Goal: Task Accomplishment & Management: Use online tool/utility

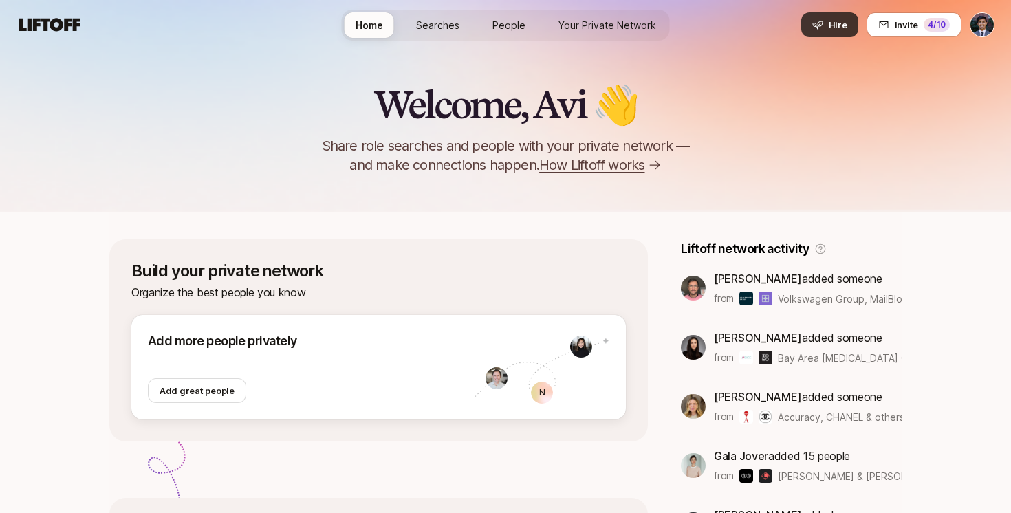
click at [837, 28] on span "Hire" at bounding box center [838, 25] width 19 height 14
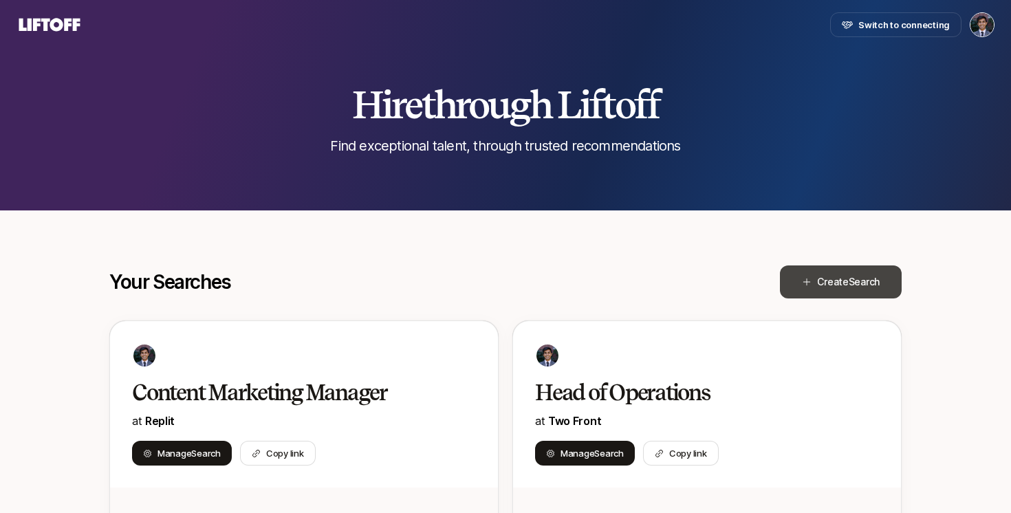
click at [814, 281] on button "Create Search" at bounding box center [841, 281] width 122 height 33
type textarea "x"
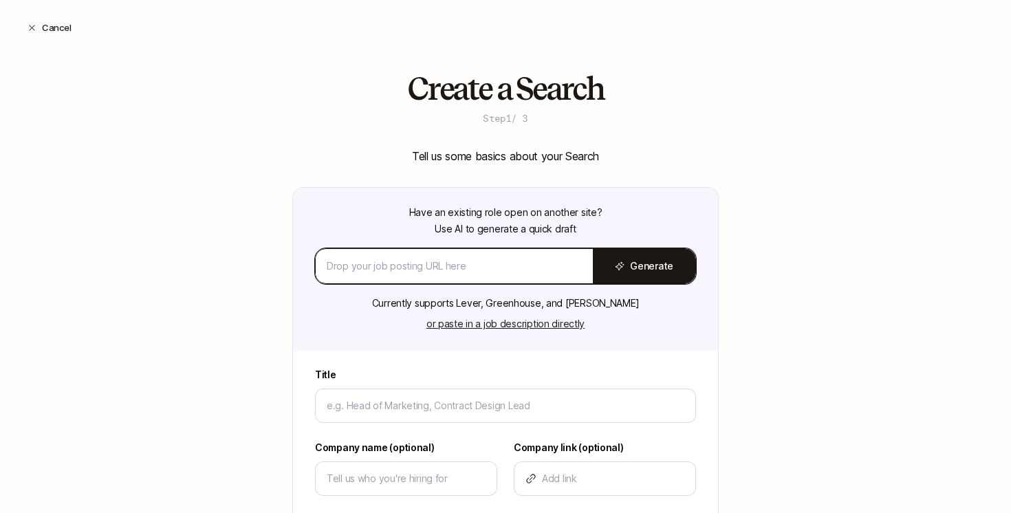
click at [396, 263] on input at bounding box center [454, 266] width 255 height 17
paste input "[URL][DOMAIN_NAME]"
type input "[URL][DOMAIN_NAME]"
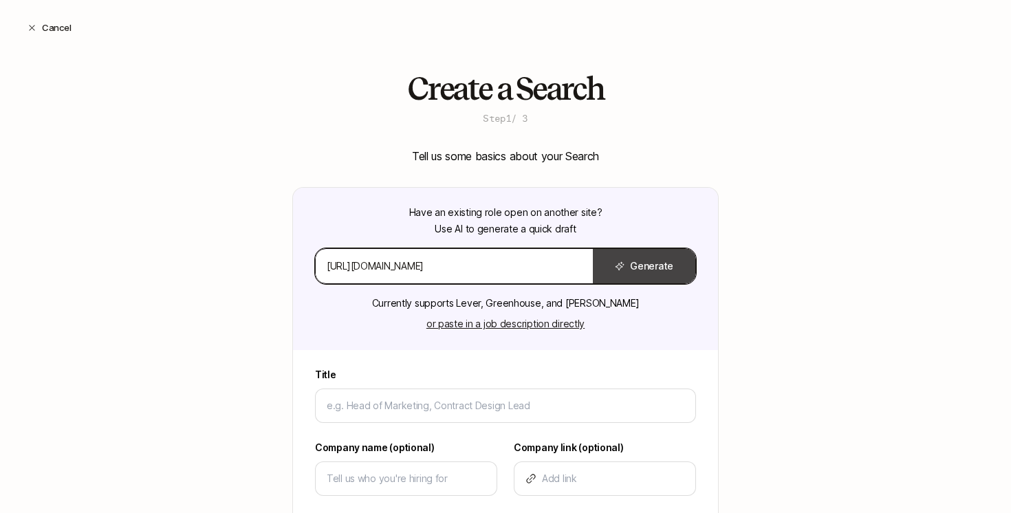
click at [641, 265] on button "Generate" at bounding box center [644, 266] width 102 height 34
click at [494, 268] on input "[URL][DOMAIN_NAME]" at bounding box center [454, 266] width 255 height 17
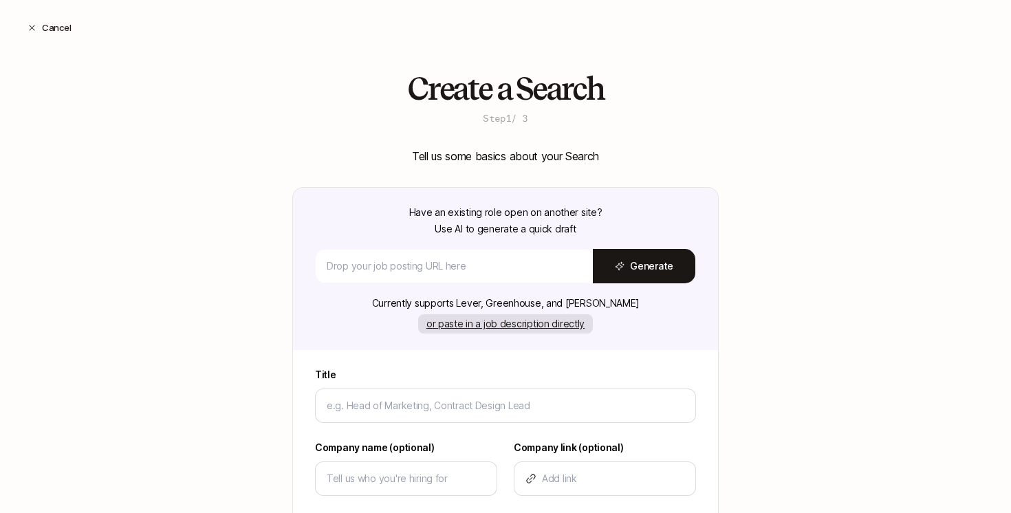
click at [483, 329] on button "or paste in a job description directly" at bounding box center [505, 323] width 175 height 19
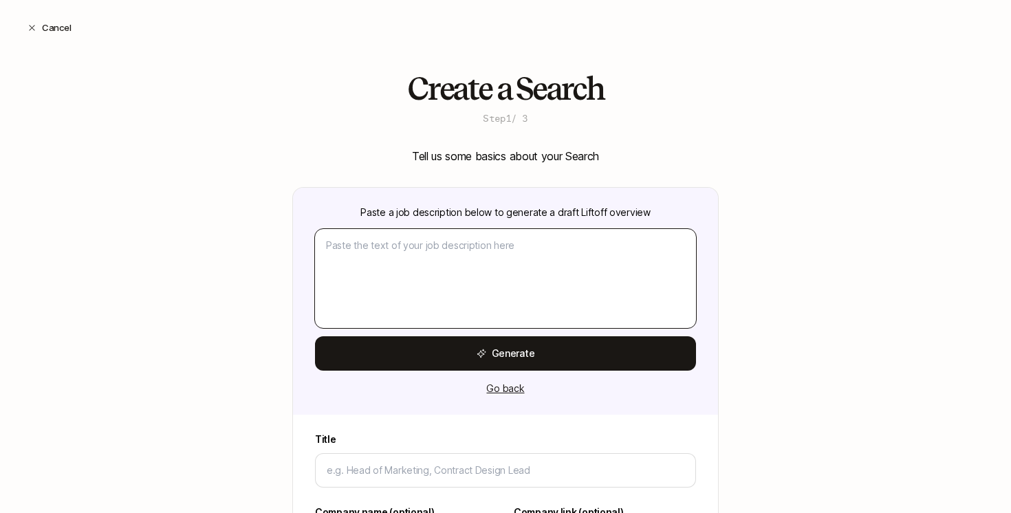
click at [424, 251] on textarea at bounding box center [505, 278] width 381 height 99
paste textarea "Lorem Ipsumd si a cons-adipisc elitsedd eiusmodtem incid-ut labo etdol magnaali…"
type textarea "x"
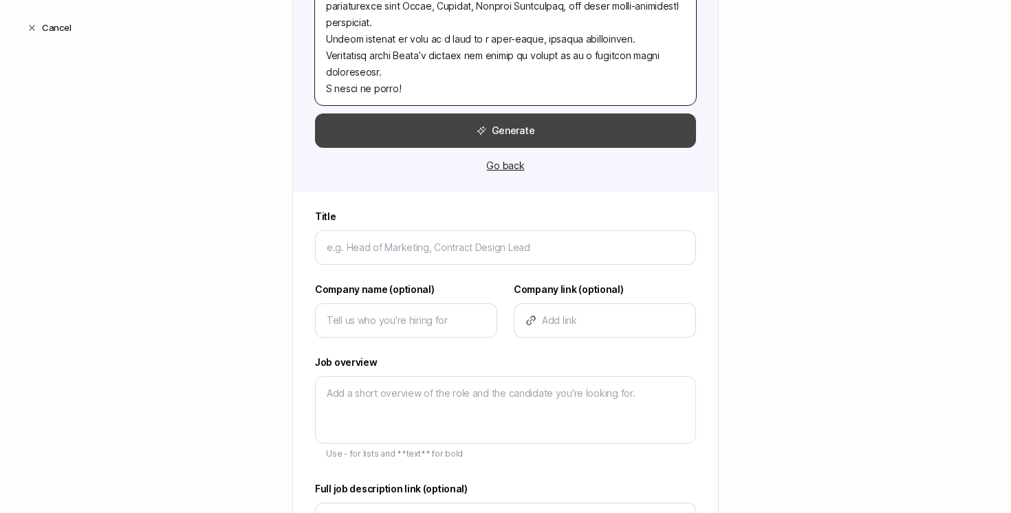
type textarea "Lorem Ipsumd si a cons-adipisc elitsedd eiusmodtem incid-ut labo etdol magnaali…"
click at [506, 133] on button "Generate" at bounding box center [505, 130] width 381 height 34
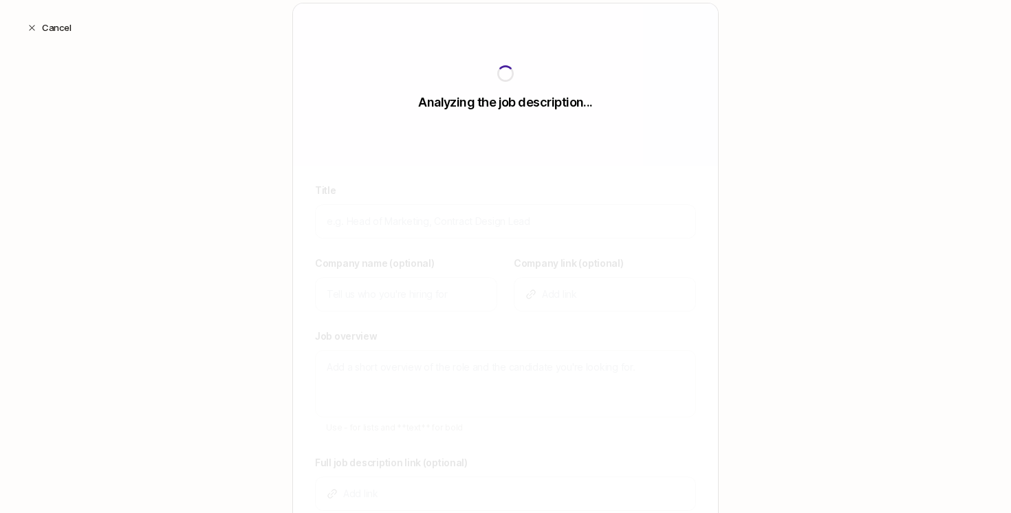
scroll to position [188, 0]
type textarea "x"
type input "Associate Director of Growth Marketing"
type input "Mural Health"
type textarea "Mural Health is a clinical technology startup on a mission to eliminate barrier…"
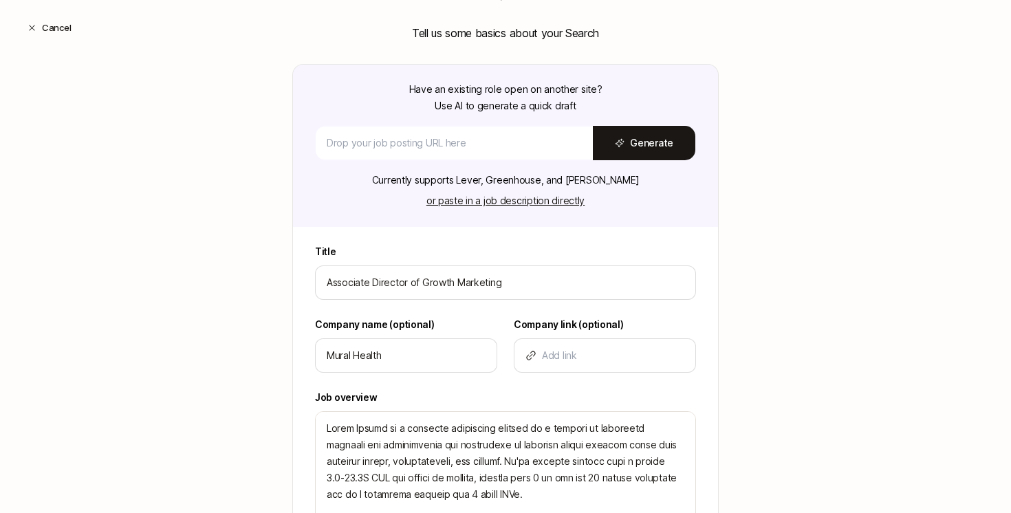
scroll to position [224, 0]
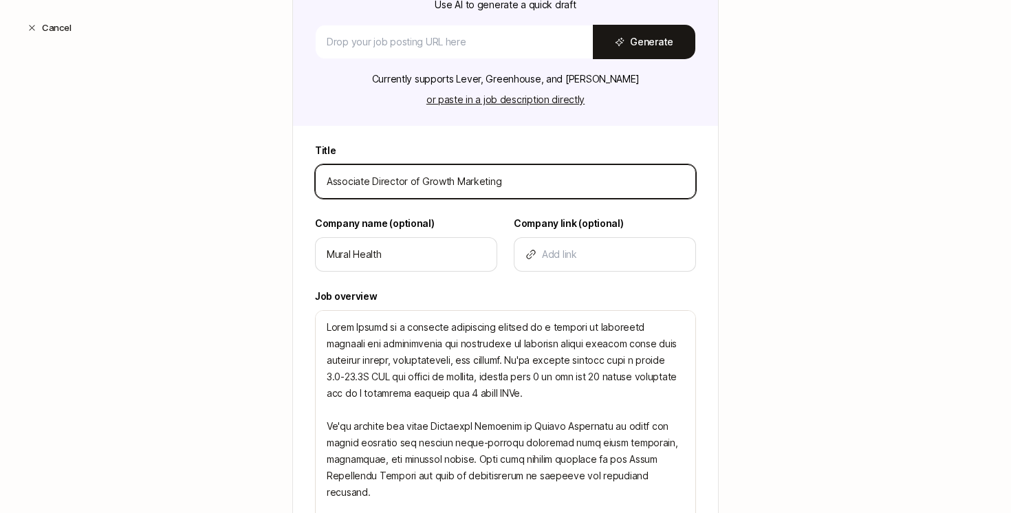
click at [336, 182] on input "Associate Director of Growth Marketing" at bounding box center [506, 181] width 358 height 17
type textarea "x"
type input "Director of Growth Marketing"
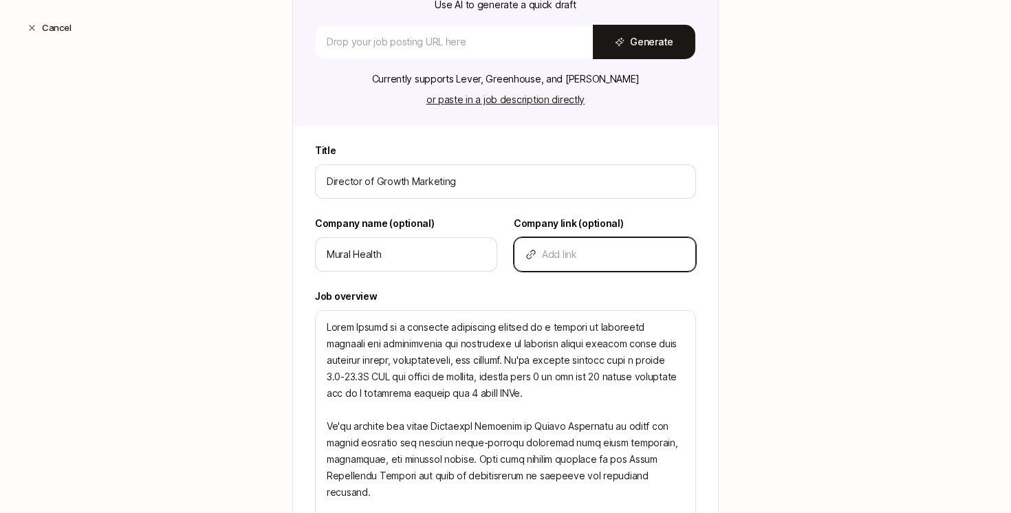
paste input "[URL][DOMAIN_NAME]"
type textarea "x"
type input "[URL][DOMAIN_NAME]"
click at [186, 342] on div "Create a Search Step 1 / 3 Tell us some basics about your Search Have an existi…" at bounding box center [505, 398] width 1011 height 1103
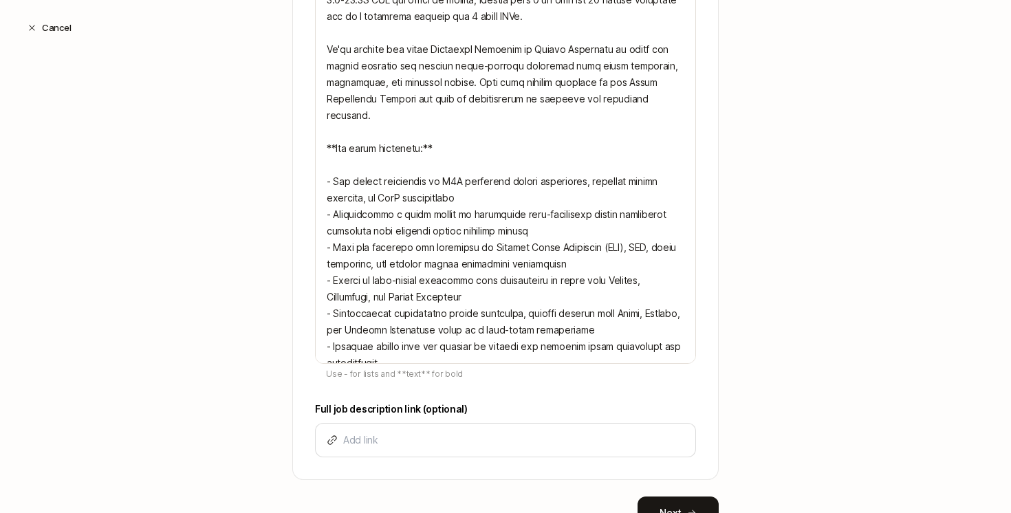
scroll to position [606, 0]
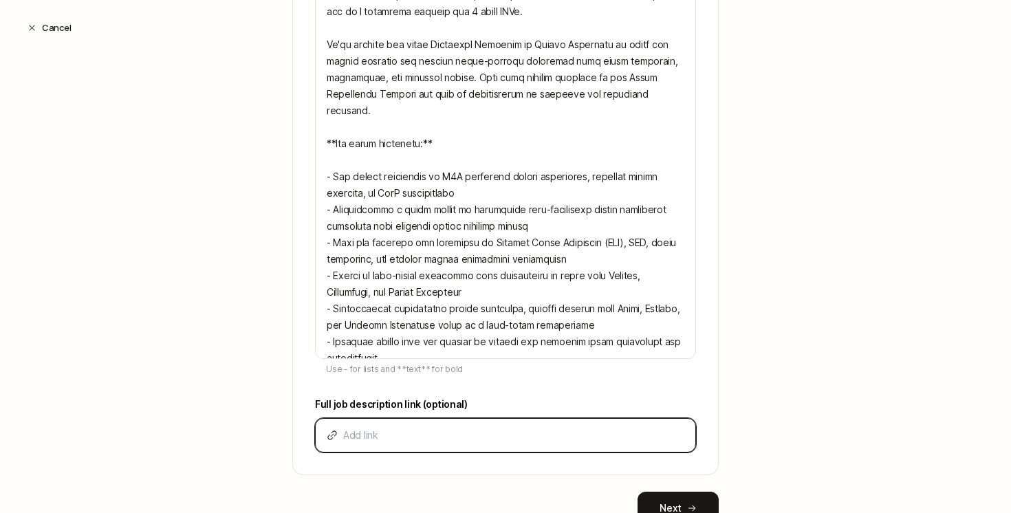
click at [380, 432] on input at bounding box center [513, 435] width 341 height 17
paste input "[URL][DOMAIN_NAME]"
type textarea "x"
type input "[URL][DOMAIN_NAME]"
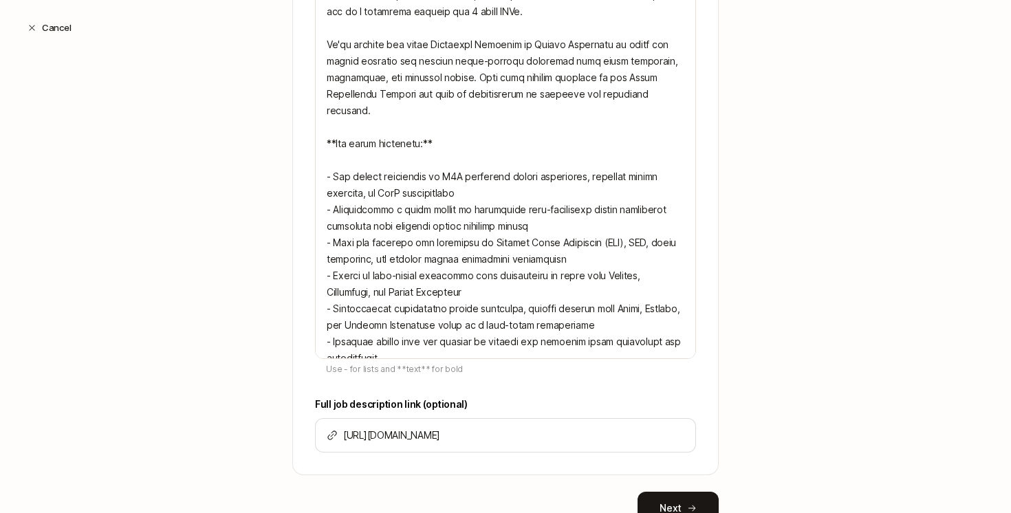
click at [796, 333] on div "Create a Search Step 1 / 3 Tell us some basics about your Search Have an existi…" at bounding box center [505, 17] width 1011 height 1103
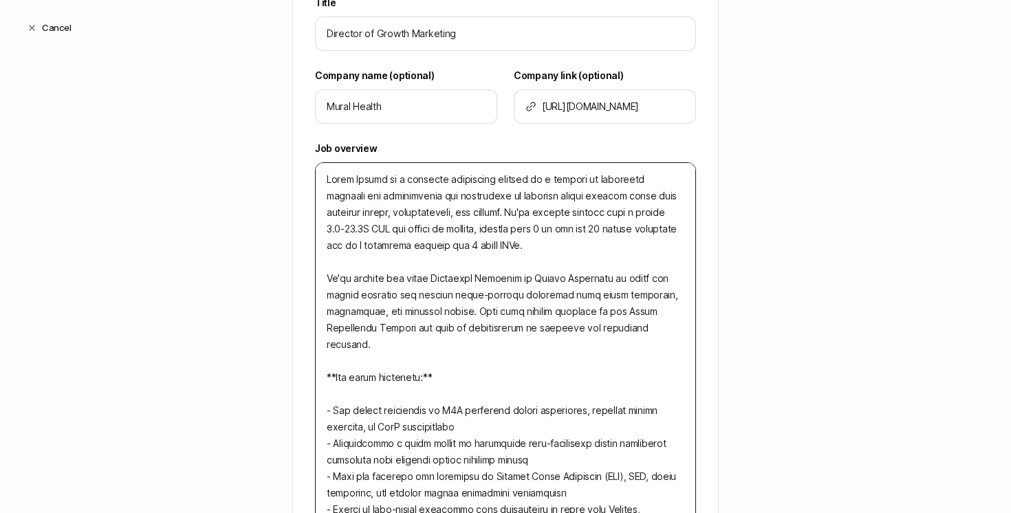
scroll to position [396, 0]
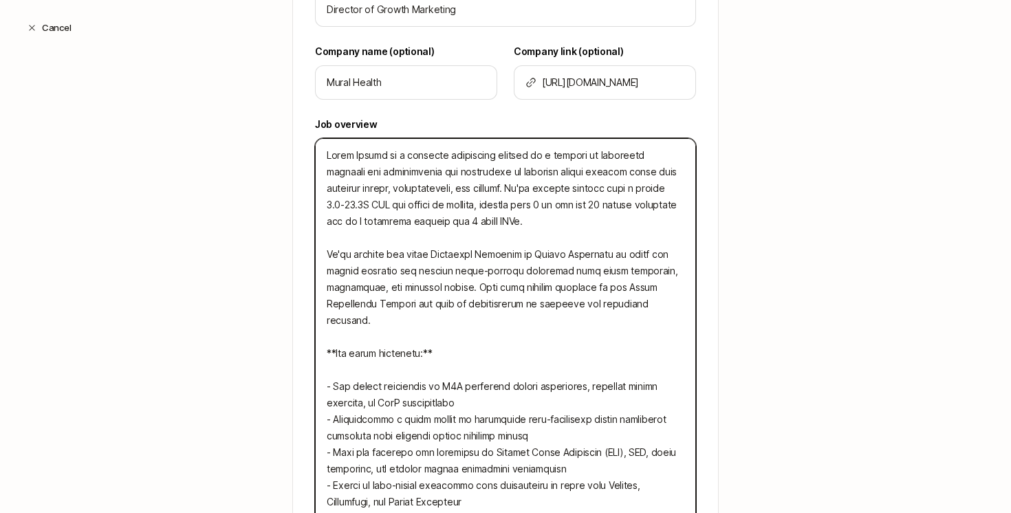
click at [495, 191] on textarea at bounding box center [505, 353] width 381 height 430
click at [522, 218] on textarea at bounding box center [505, 353] width 381 height 430
click at [520, 229] on textarea at bounding box center [505, 353] width 381 height 430
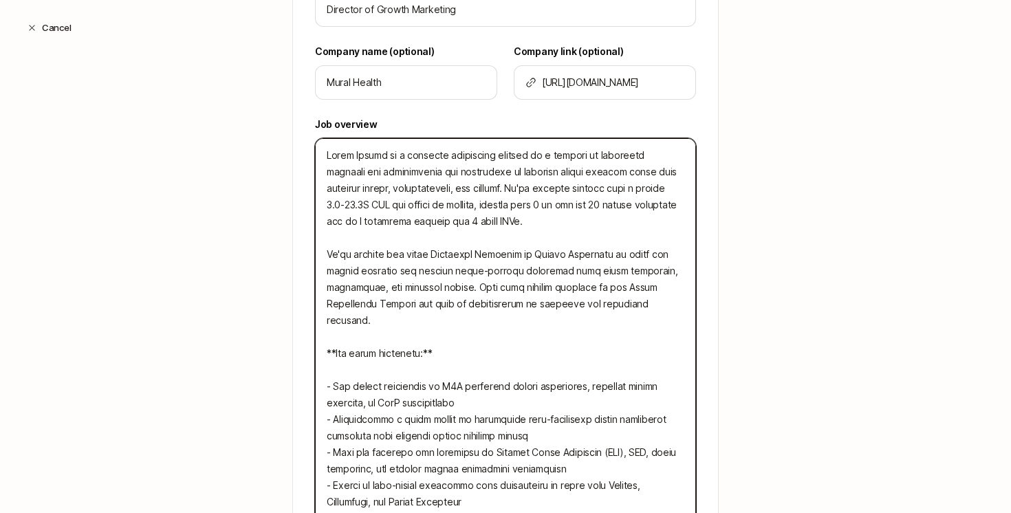
click at [520, 229] on textarea at bounding box center [505, 353] width 381 height 430
click at [520, 228] on textarea at bounding box center [505, 353] width 381 height 430
click at [537, 221] on textarea at bounding box center [505, 353] width 381 height 430
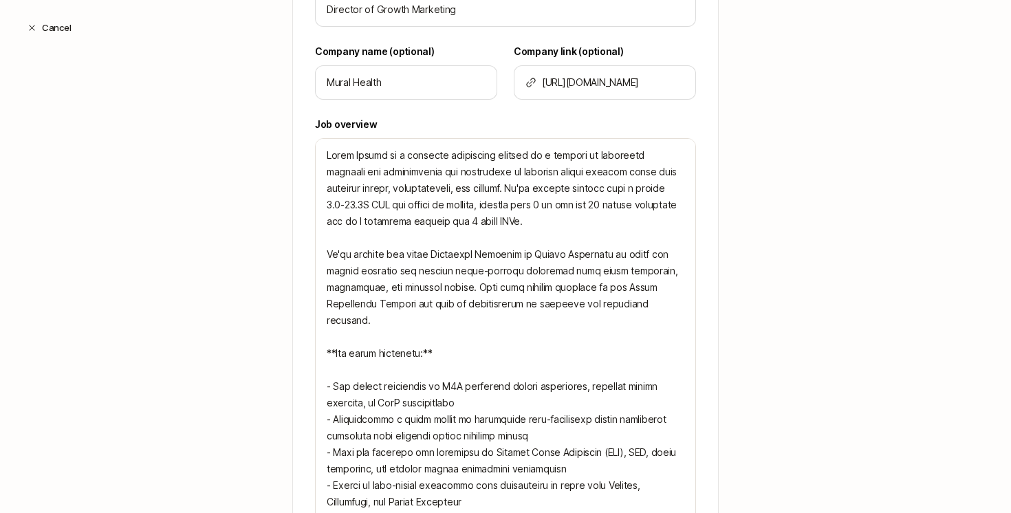
click at [134, 254] on div "Create a Search Step 1 / 3 Tell us some basics about your Search Have an existi…" at bounding box center [505, 226] width 1011 height 1103
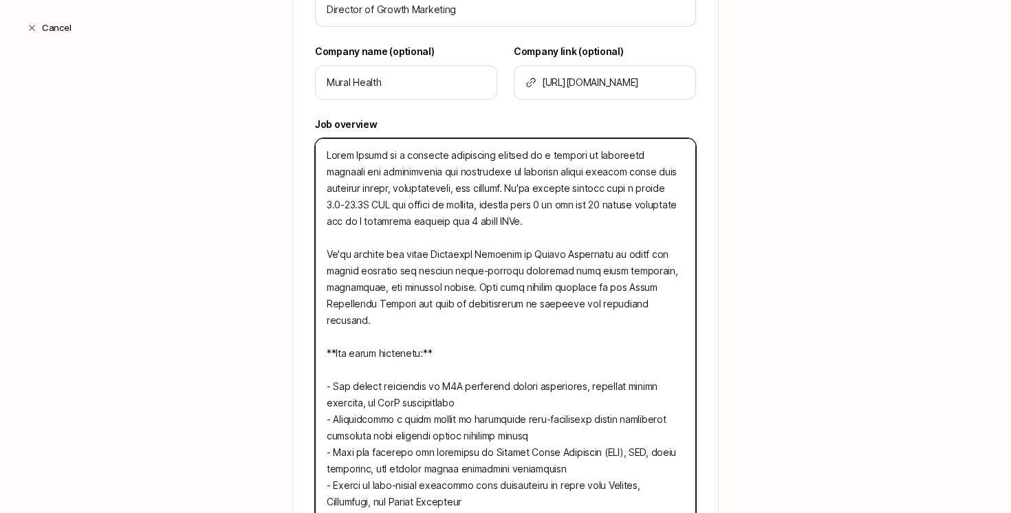
click at [391, 159] on textarea at bounding box center [505, 353] width 381 height 430
type textarea "x"
type textarea "Mural Health is b clinical technology startup on a mission to eliminate barrier…"
type textarea "x"
type textarea "Mural Health is bu clinical technology startup on a mission to eliminate barrie…"
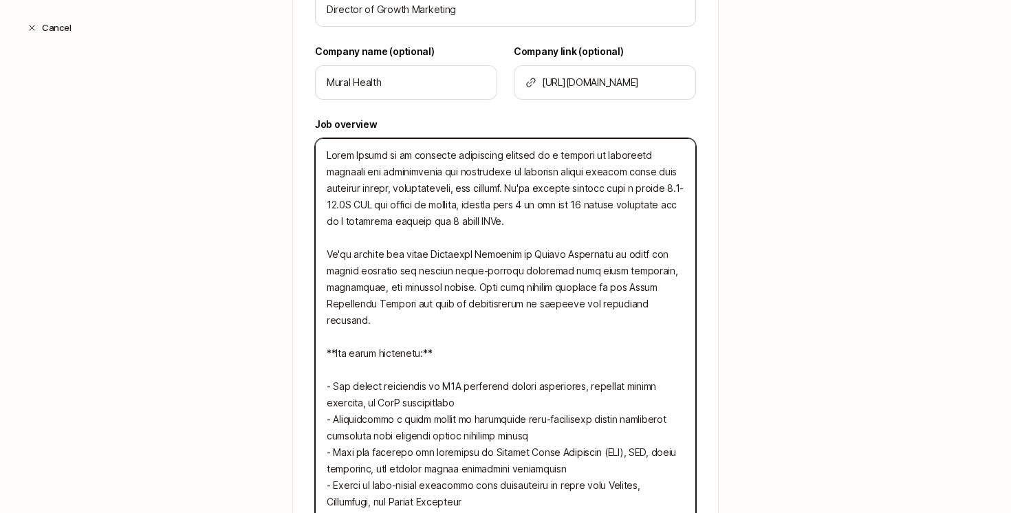
type textarea "x"
type textarea "Mural Health is [PERSON_NAME] clinical technology startup on a mission to elimi…"
type textarea "x"
type textarea "Mural Health is buil clinical technology startup on a mission to eliminate barr…"
type textarea "x"
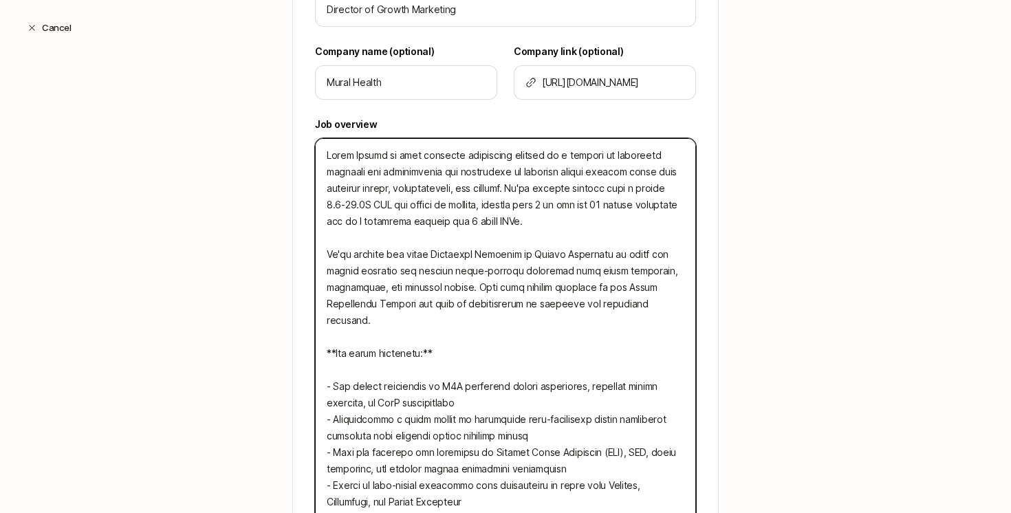
type textarea "Mural Health is build clinical technology startup on a mission to eliminate bar…"
type textarea "x"
type textarea "Mural Health is buildi clinical technology startup on a mission to eliminate ba…"
type textarea "x"
type textarea "Mural Health is buildin clinical technology startup on a mission to eliminate b…"
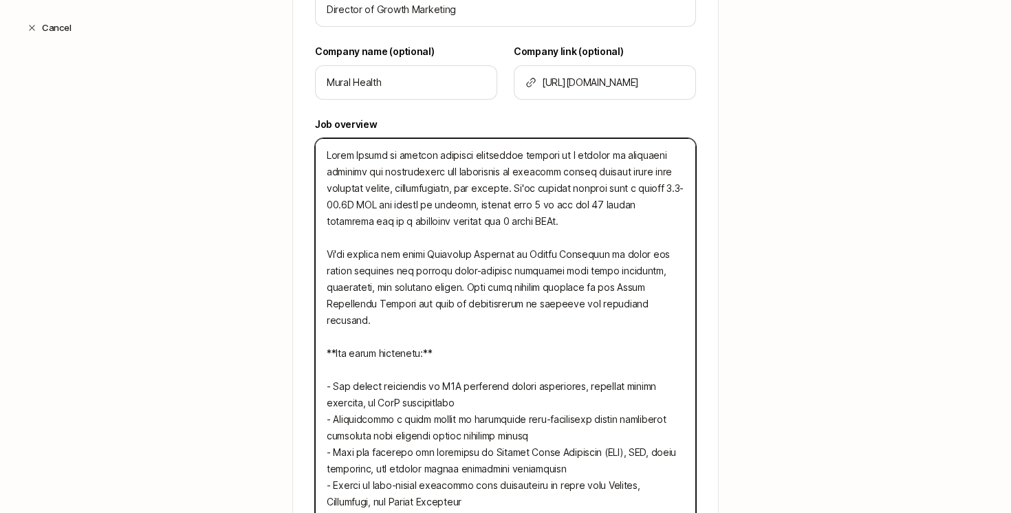
type textarea "x"
type textarea "Mural Health is building clinical technology startup on a mission to eliminate …"
type textarea "x"
type textarea "Mural Health is building clinical technology startup on a mission to eliminate …"
type textarea "x"
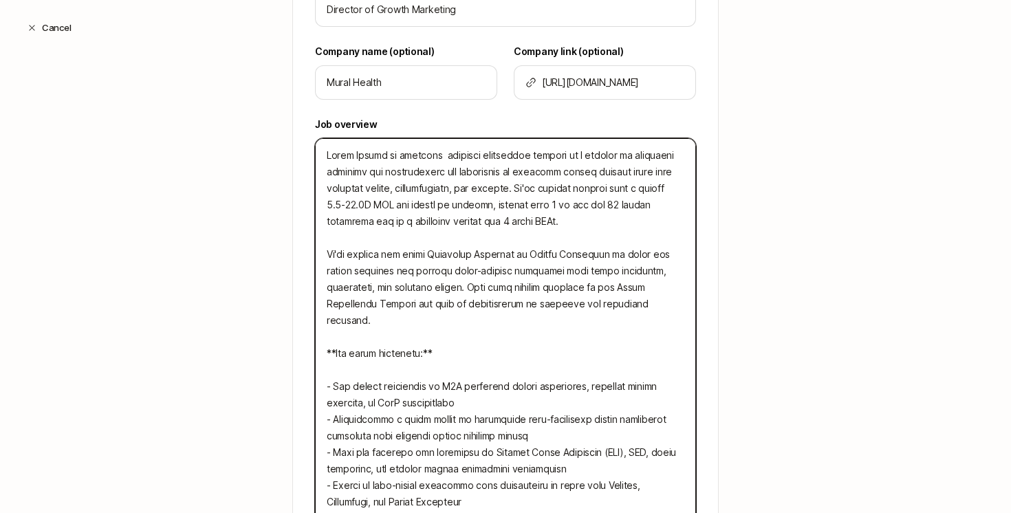
type textarea "Mural Health is building a clinical technology startup on a mission to eliminat…"
type textarea "x"
type textarea "Mural Health is building a clinical technology p on a mission to eliminate barr…"
type textarea "x"
type textarea "Mural Health is building a clinical technology pl on a mission to eliminate bar…"
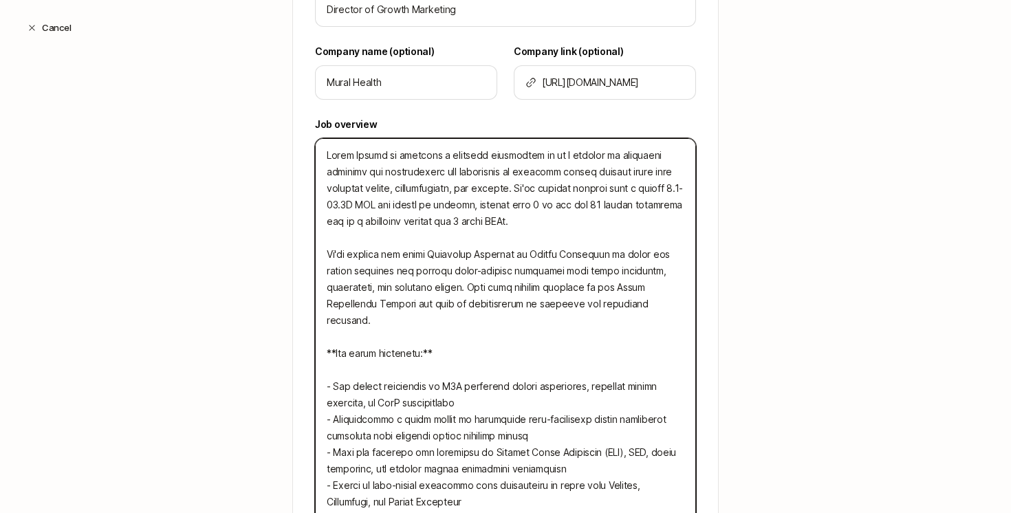
type textarea "x"
type textarea "Mural Health is building a clinical technology pla on a mission to eliminate ba…"
type textarea "x"
type textarea "Mural Health is building a clinical technology plat on a mission to eliminate b…"
type textarea "x"
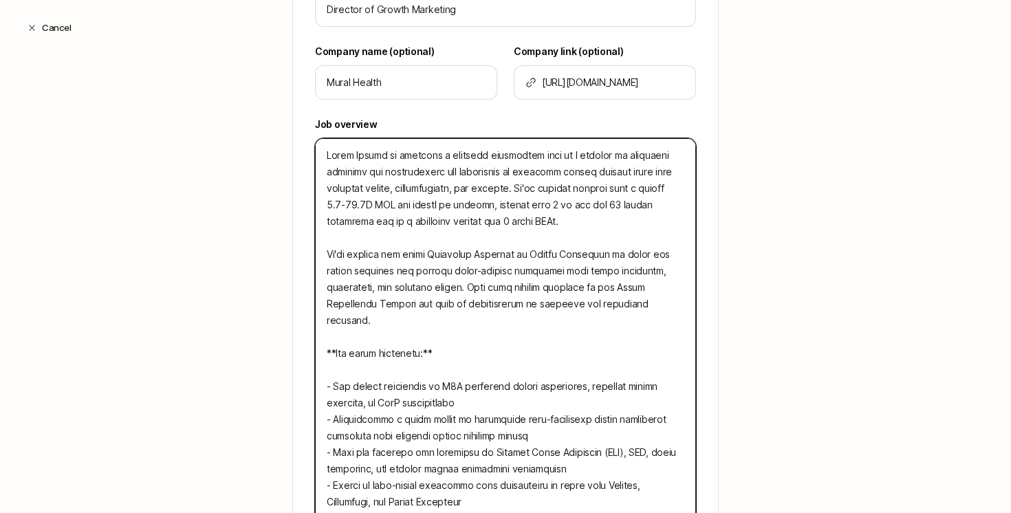
type textarea "Mural Health is building a clinical technology platf on a mission to eliminate …"
type textarea "x"
type textarea "Mural Health is building a clinical technology platfo on a mission to eliminate…"
type textarea "x"
type textarea "Mural Health is building a clinical technology platfor on a mission to eliminat…"
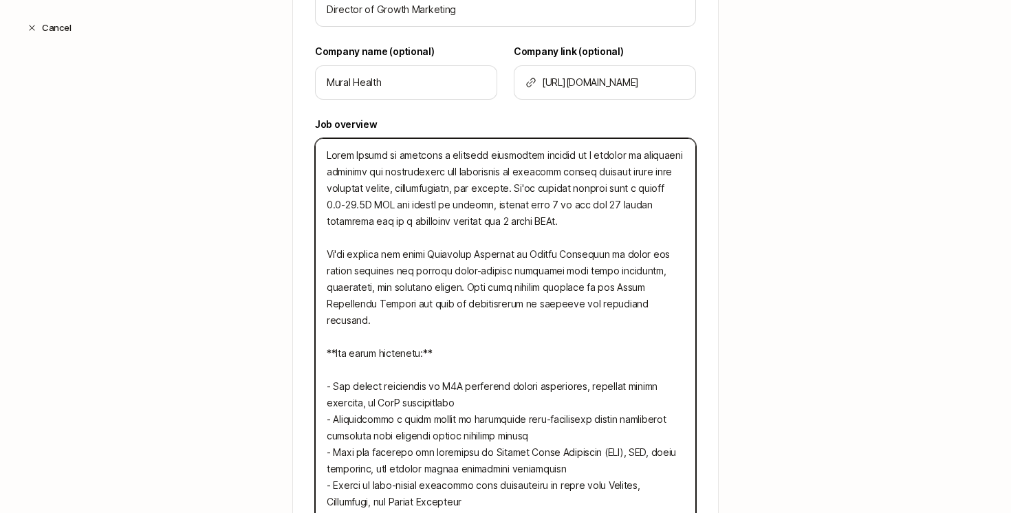
type textarea "x"
type textarea "Mural Health is building a clinical technology platform on a mission to elimina…"
type textarea "x"
type textarea "Mural Health is building a clinical technology platform eliminate barriers for …"
type textarea "x"
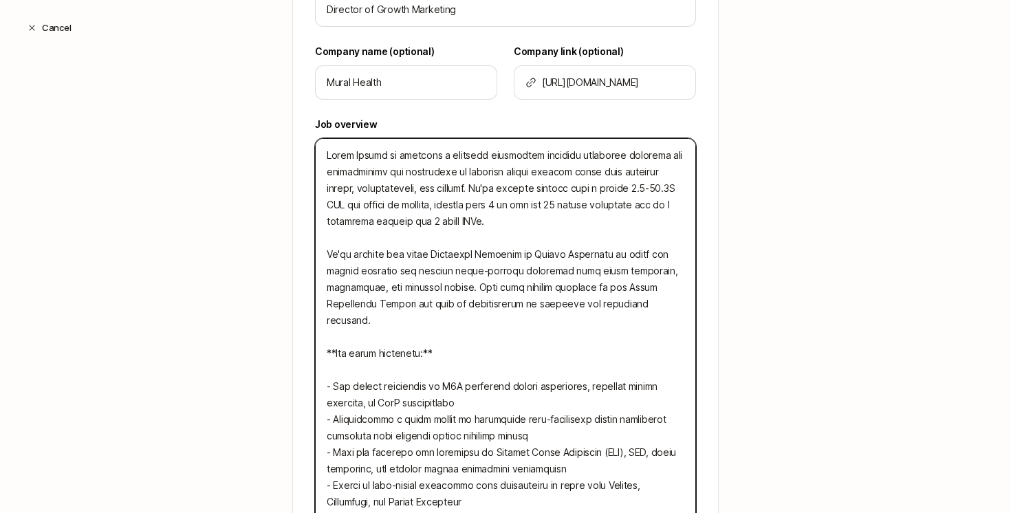
type textarea "Mural Health is building a clinical technology platform eliminate barriers for …"
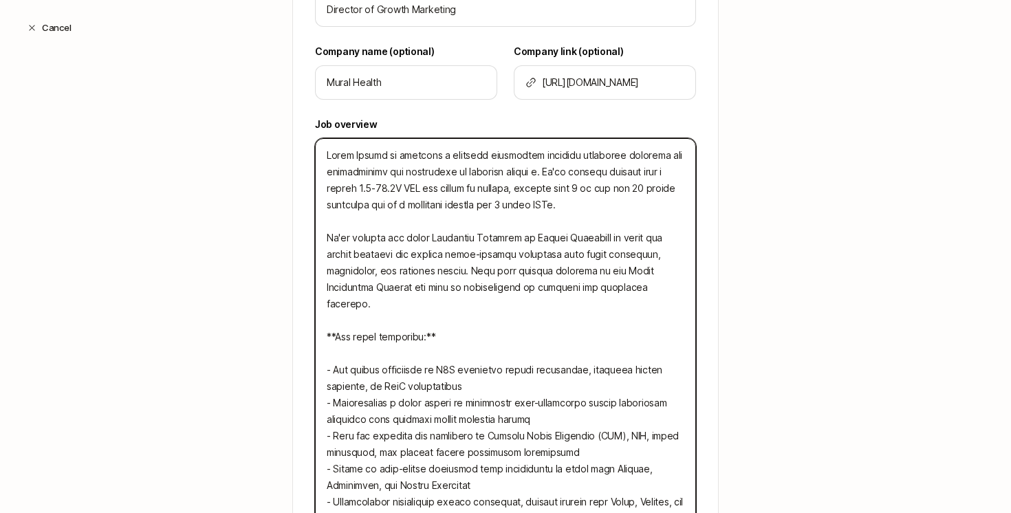
type textarea "x"
type textarea "Mural Health is building a clinical technology platform eliminate barriers for …"
type textarea "x"
type textarea "Mural Health is building a clinical technology platform eliminate barriers for …"
type textarea "x"
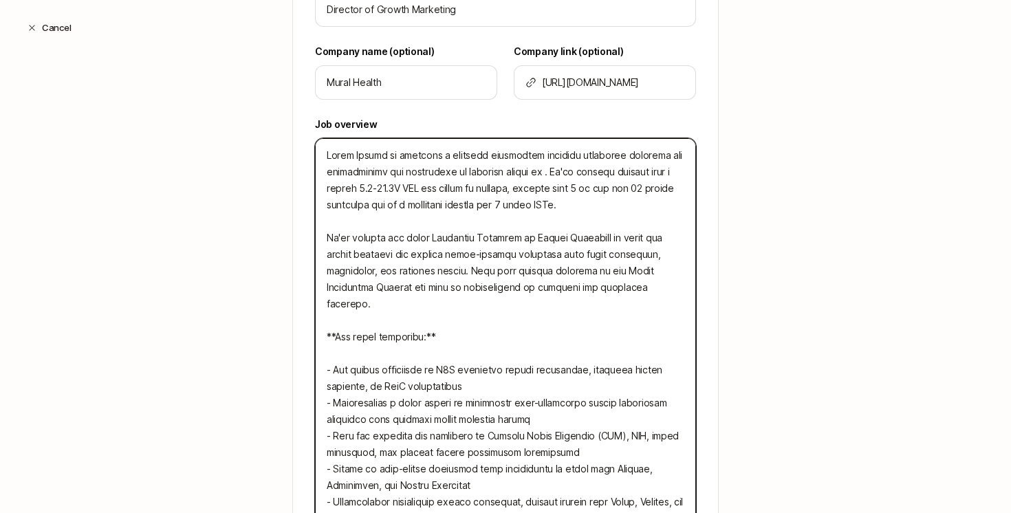
type textarea "Mural Health is building a clinical technology platform eliminate barriers for …"
type textarea "x"
type textarea "Mural Health is building a clinical technology platform eliminate barriers for …"
type textarea "x"
type textarea "Mural Health is building a clinical technology platform eliminate barriers for …"
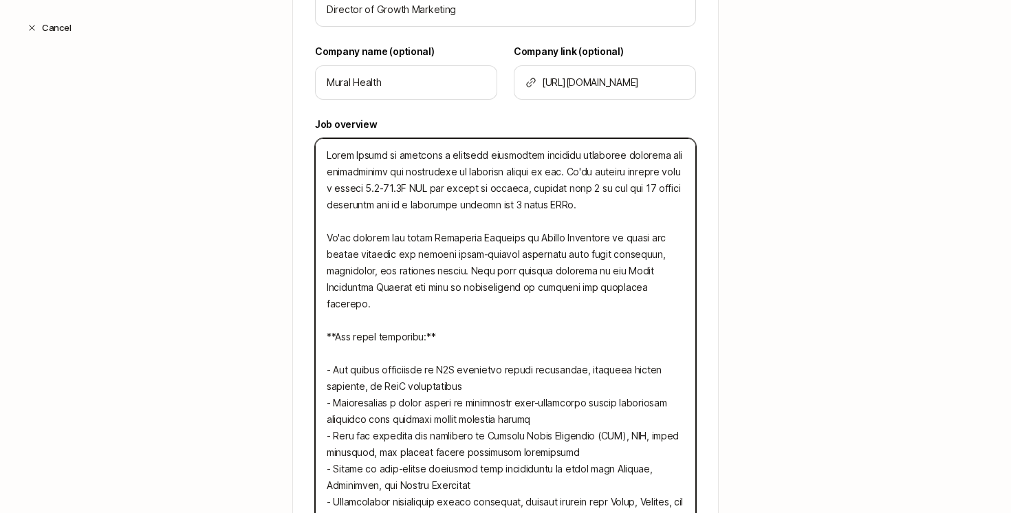
type textarea "x"
type textarea "Mural Health is building a clinical technology platform eliminate barriers for …"
type textarea "x"
type textarea "Mural Health is building a clinical technology platform eliminate barriers for …"
type textarea "x"
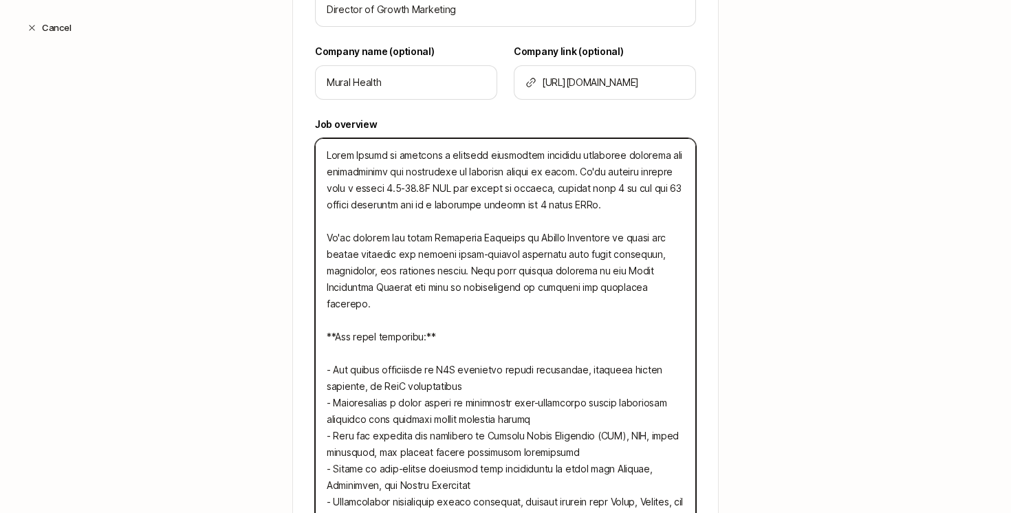
type textarea "Mural Health is building a clinical technology platform eliminate barriers for …"
type textarea "x"
type textarea "Mural Health is building a clinical technology platform eliminate barriers for …"
type textarea "x"
type textarea "Mural Health is building a clinical technology platform eliminate barriers for …"
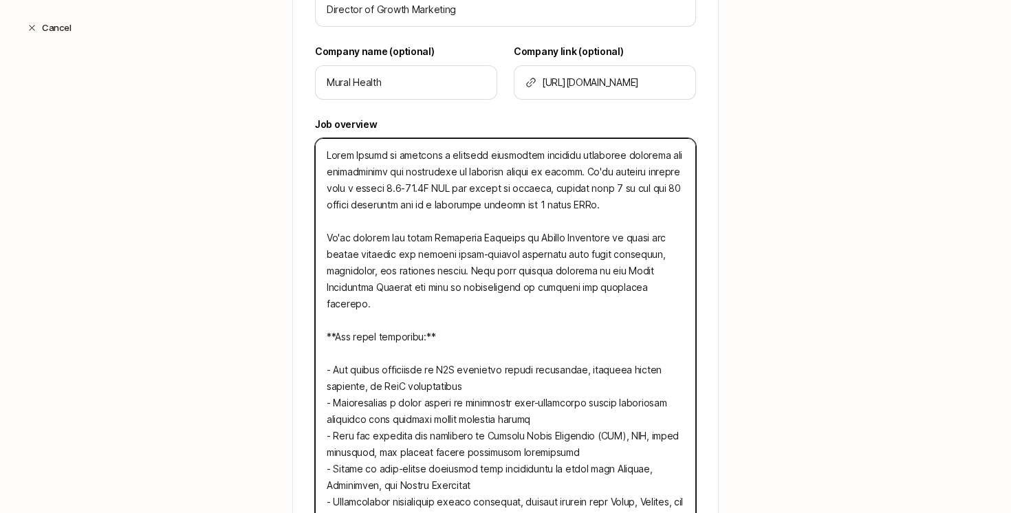
type textarea "x"
type textarea "Mural Health is building a clinical technology platform eliminate barriers for …"
type textarea "x"
type textarea "Mural Health is building a clinical technology platform eliminate barriers for …"
type textarea "x"
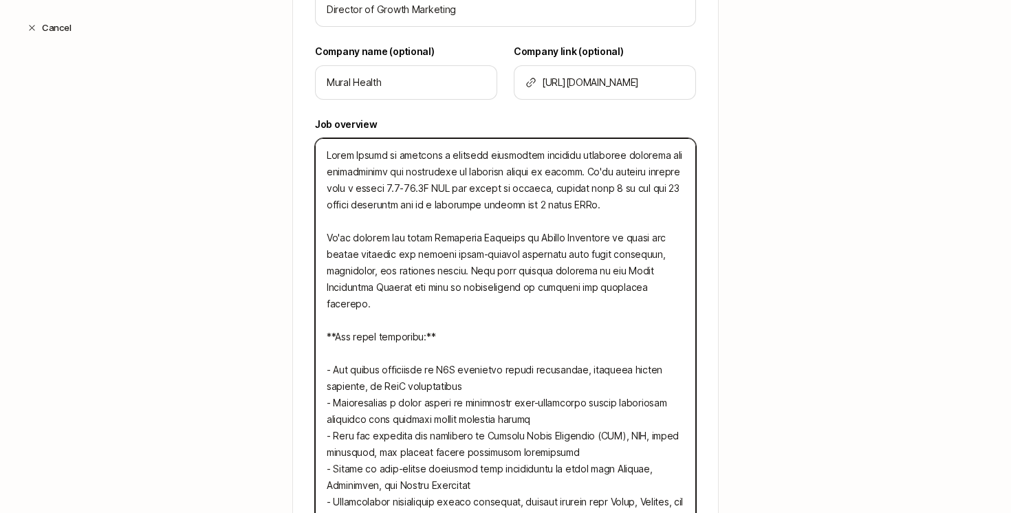
type textarea "Mural Health is building a clinical technology platform eliminate barriers for …"
type textarea "x"
type textarea "Mural Health is building a clinical technology platform eliminate barriers for …"
type textarea "x"
type textarea "Mural Health is building a clinical technology platform eliminate barriers for …"
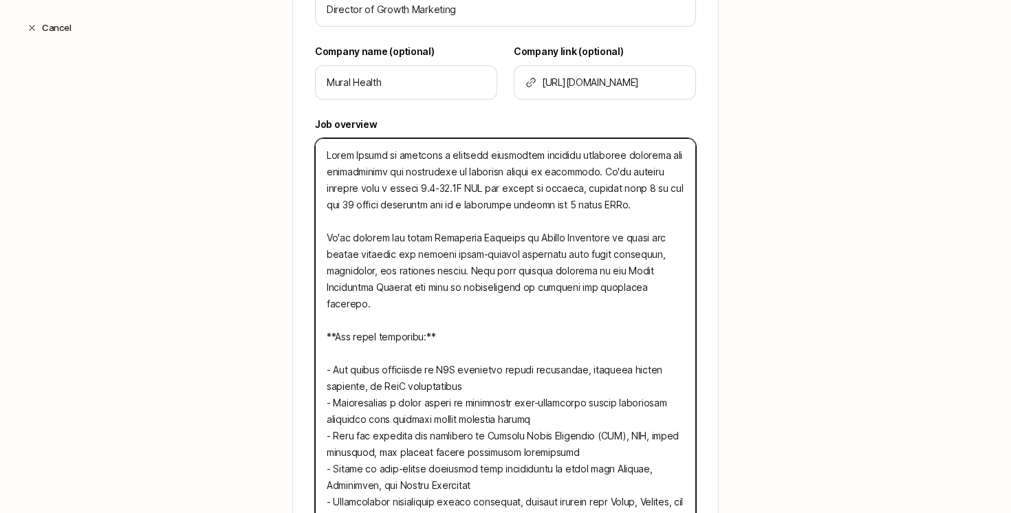
type textarea "x"
type textarea "Mural Health is building a clinical technology platform eliminate barriers for …"
type textarea "x"
type textarea "Mural Health is building a clinical technology platform eliminate barriers for …"
type textarea "x"
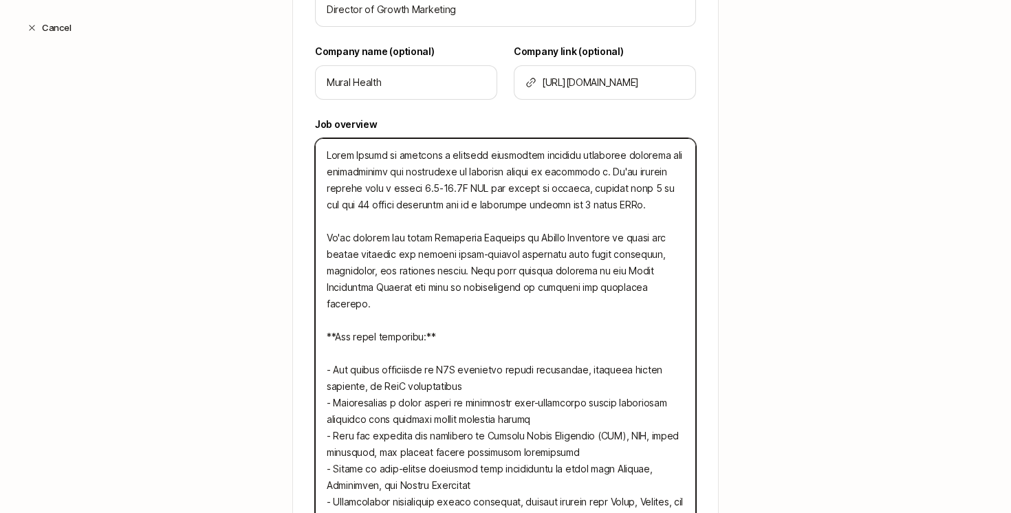
type textarea "Mural Health is building a clinical technology platform eliminate barriers for …"
type textarea "x"
type textarea "Mural Health is building a clinical technology platform eliminate barriers for …"
type textarea "x"
type textarea "Mural Health is building a clinical technology platform eliminate barriers for …"
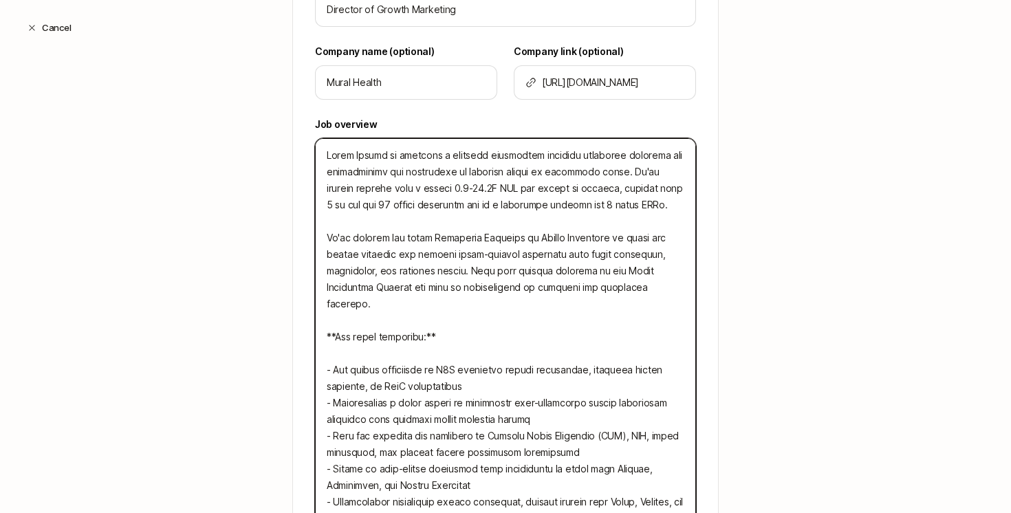
type textarea "x"
type textarea "Mural Health is building a clinical technology platform eliminate barriers for …"
type textarea "x"
type textarea "Mural Health is building a clinical technology platform eliminate barriers for …"
type textarea "x"
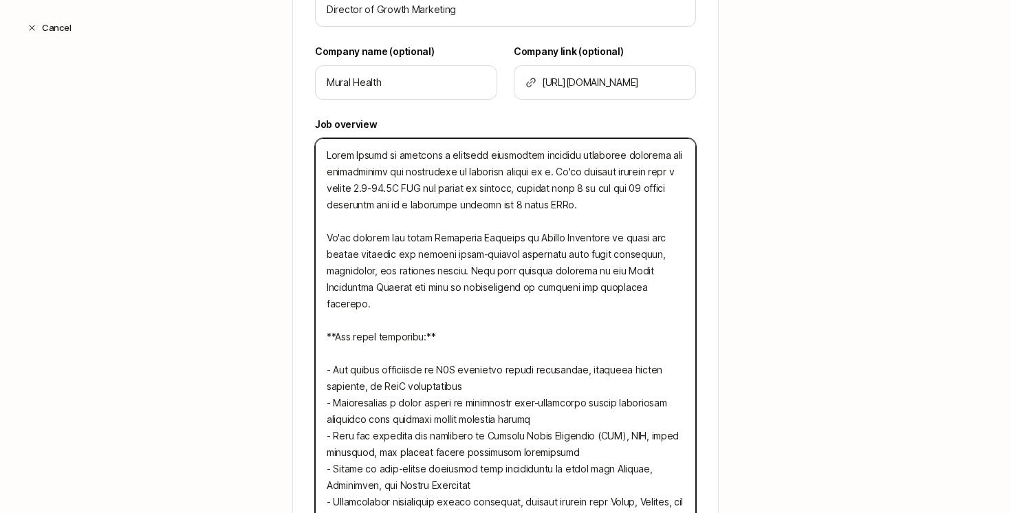
type textarea "Mural Health is building a clinical technology platform eliminate barriers for …"
type textarea "x"
type textarea "Mural Health is building a clinical technology platform eliminate barriers for …"
type textarea "x"
type textarea "Mural Health is building a clinical technology platform eliminate barriers for …"
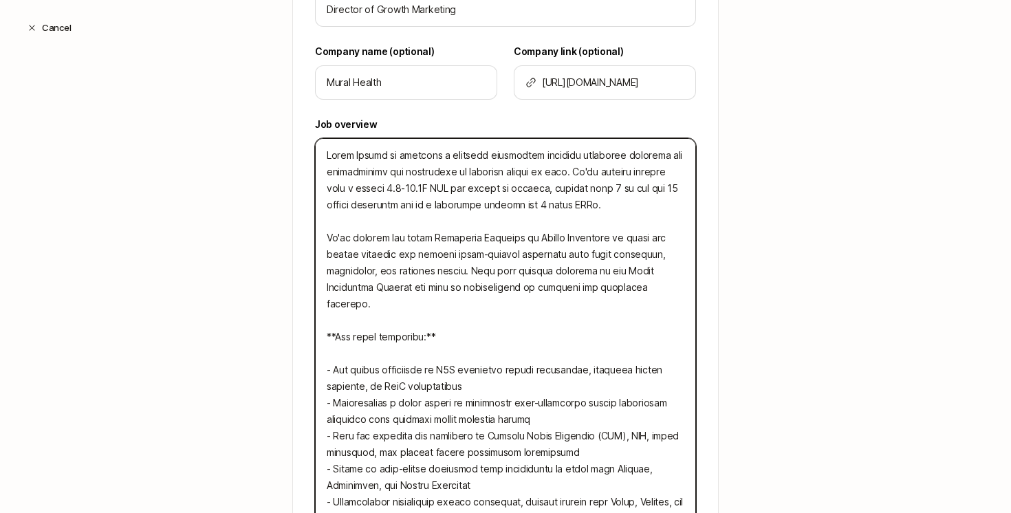
type textarea "x"
type textarea "Mural Health is building a clinical technology platform eliminate barriers for …"
type textarea "x"
type textarea "Mural Health is building a clinical technology platform eliminate barriers for …"
type textarea "x"
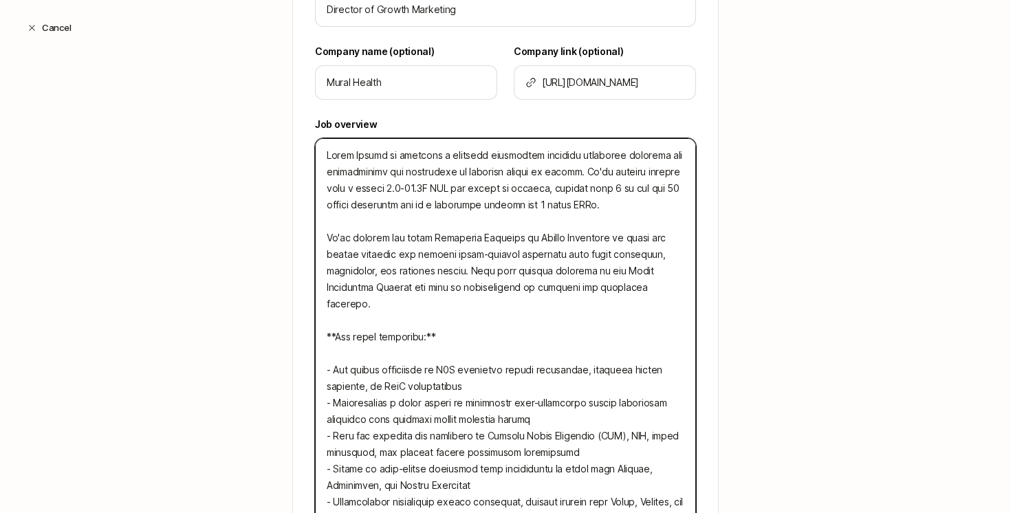
type textarea "Mural Health is building a clinical technology platform eliminate barriers for …"
type textarea "x"
type textarea "Mural Health is building a clinical technology platform eliminate barriers for …"
type textarea "x"
type textarea "Mural Health is building a clinical technology platform eliminate barriers for …"
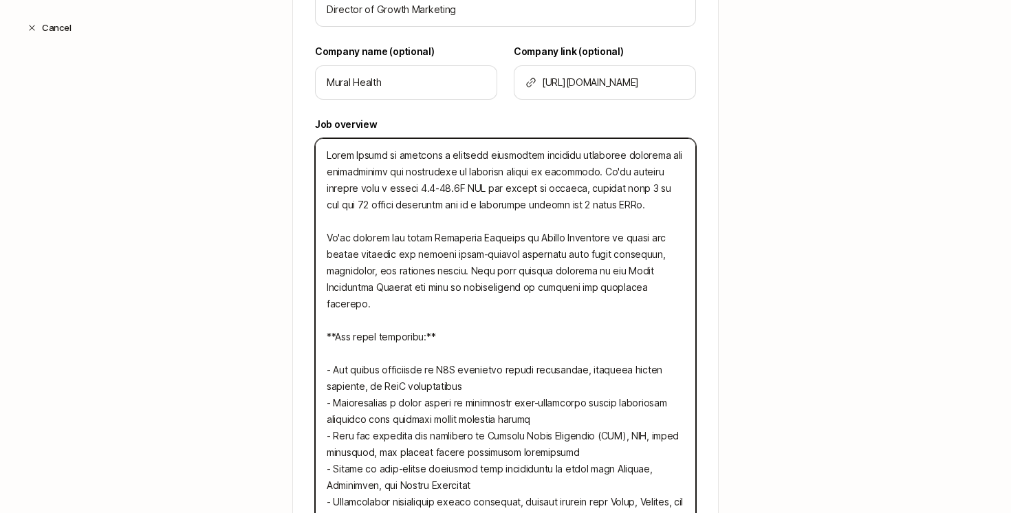
type textarea "x"
type textarea "Mural Health is building a clinical technology platform eliminate barriers for …"
type textarea "x"
type textarea "Mural Health is building a clinical technology platform eliminate barriers for …"
type textarea "x"
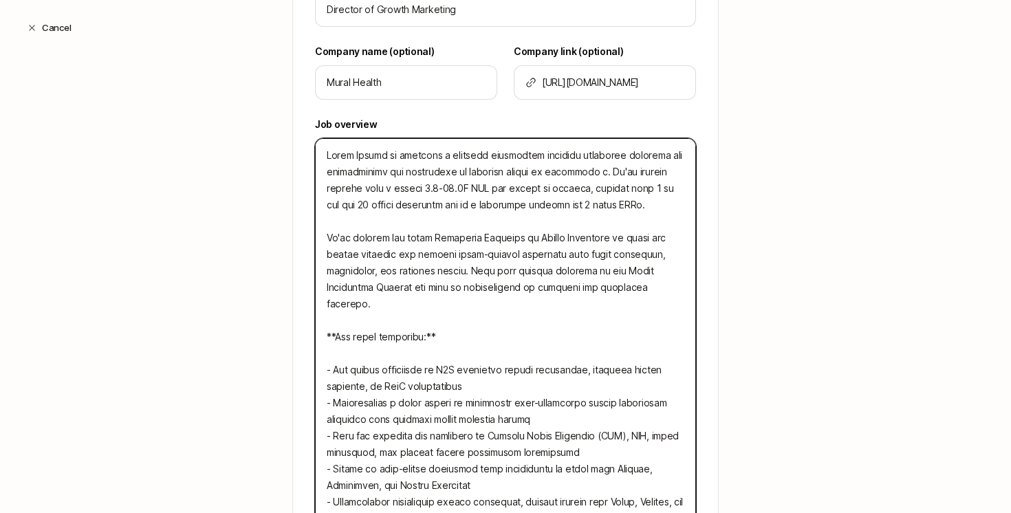
type textarea "Mural Health is building a clinical technology platform eliminate barriers for …"
type textarea "x"
type textarea "Mural Health is building a clinical technology platform eliminate barriers for …"
type textarea "x"
type textarea "Mural Health is building a clinical technology platform eliminate barriers for …"
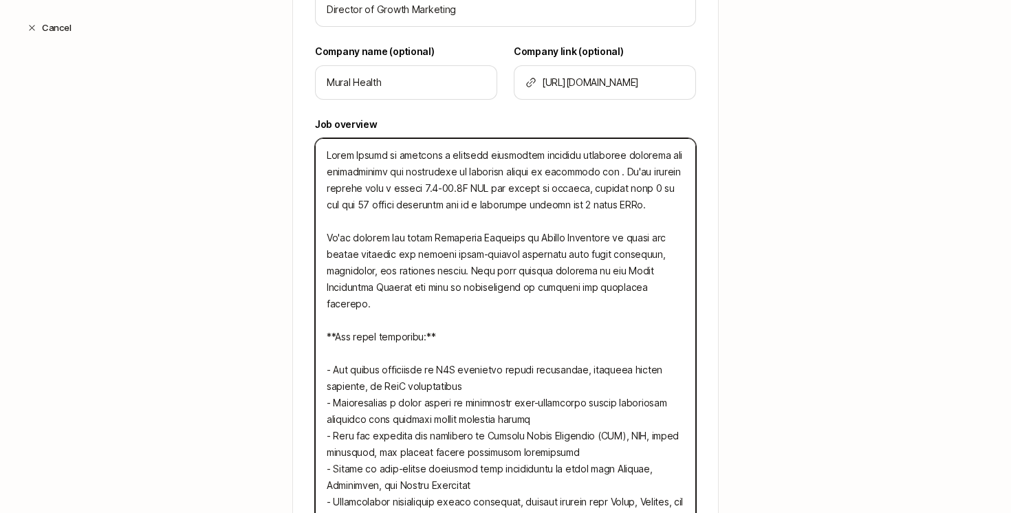
type textarea "x"
type textarea "Mural Health is building a clinical technology platform eliminate barriers for …"
type textarea "x"
type textarea "Mural Health is building a clinical technology platform eliminate barriers for …"
type textarea "x"
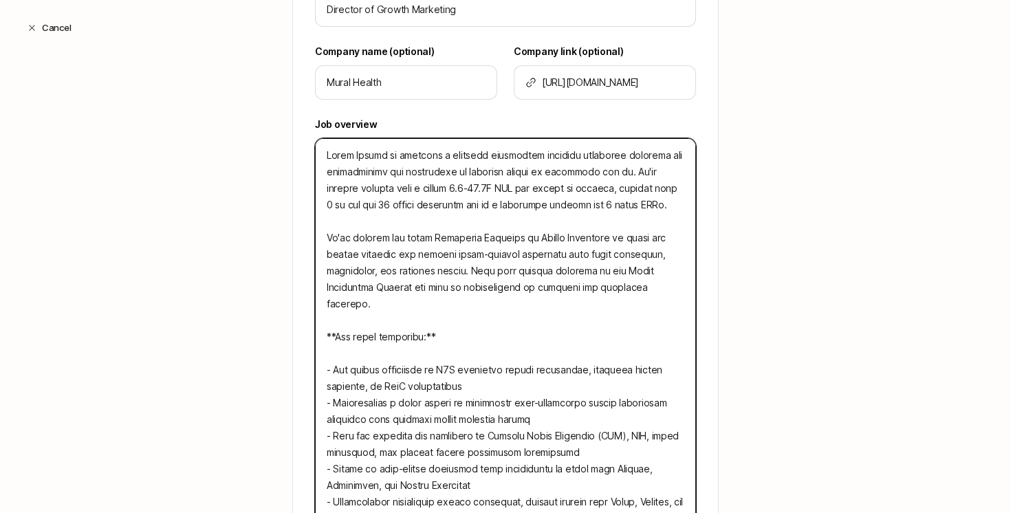
type textarea "Mural Health is building a clinical technology platform eliminate barriers for …"
type textarea "x"
type textarea "Mural Health is building a clinical technology platform eliminate barriers for …"
type textarea "x"
type textarea "Mural Health is building a clinical technology platform eliminate barriers for …"
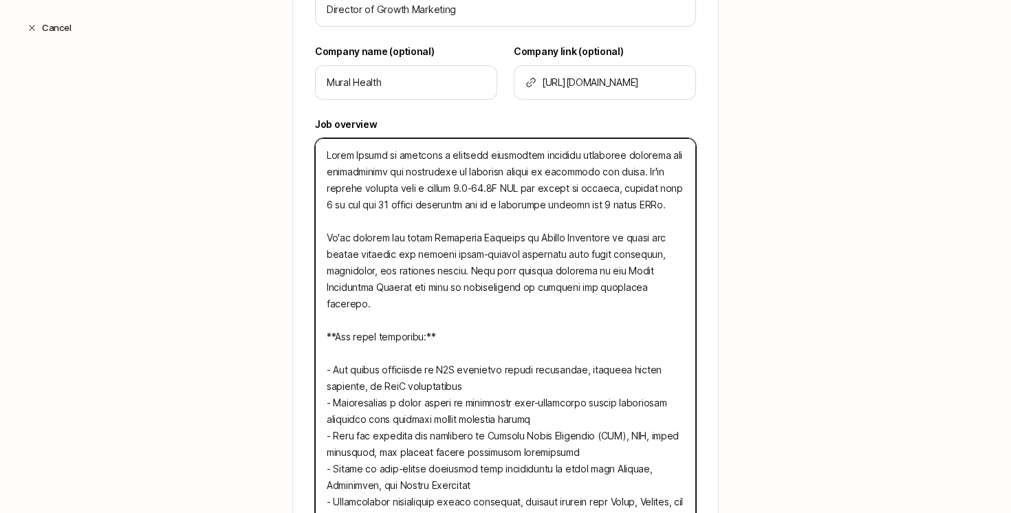
type textarea "x"
type textarea "Mural Health is building a clinical technology platform eliminate barriers for …"
type textarea "x"
type textarea "Mural Health is building a clinical technology platform eliminate barriers for …"
type textarea "x"
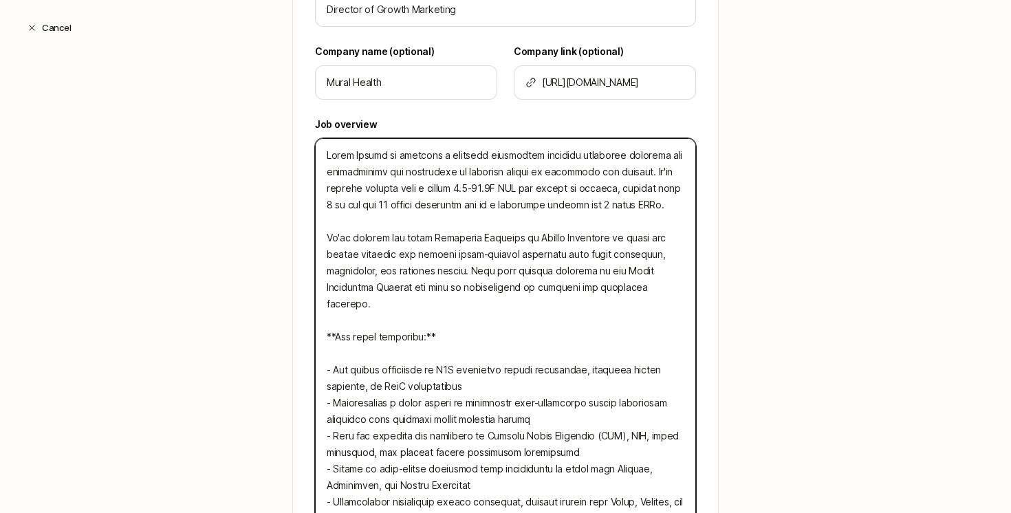
type textarea "Mural Health is building a clinical technology platform eliminate barriers for …"
type textarea "x"
type textarea "Mural Health is building a clinical technology platform eliminate barriers for …"
type textarea "x"
type textarea "Mural Health is building a clinical technology platform eliminate barriers for …"
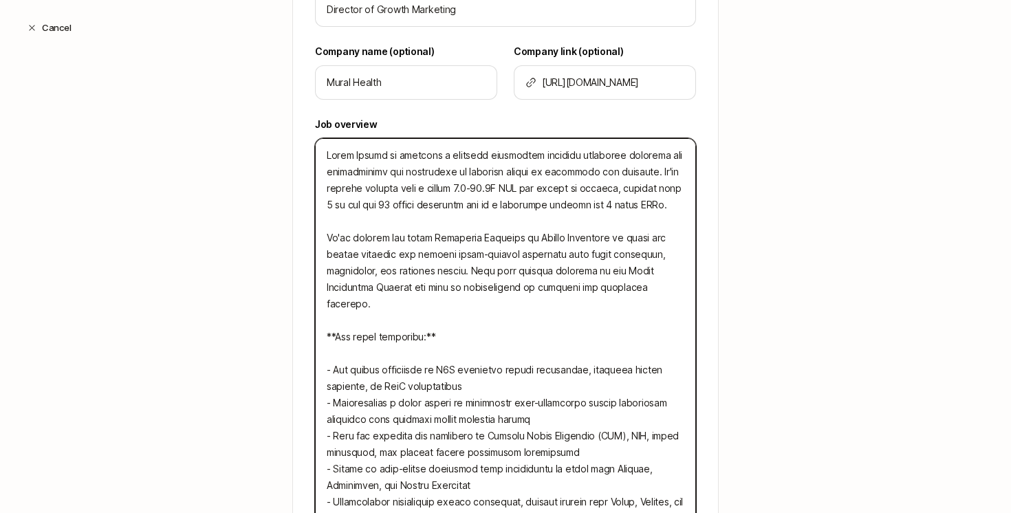
type textarea "x"
type textarea "Mural Health is building a clinical technology platform eliminate barriers for …"
type textarea "x"
type textarea "Mural Health is building a clinical technology platform eliminate barriers for …"
type textarea "x"
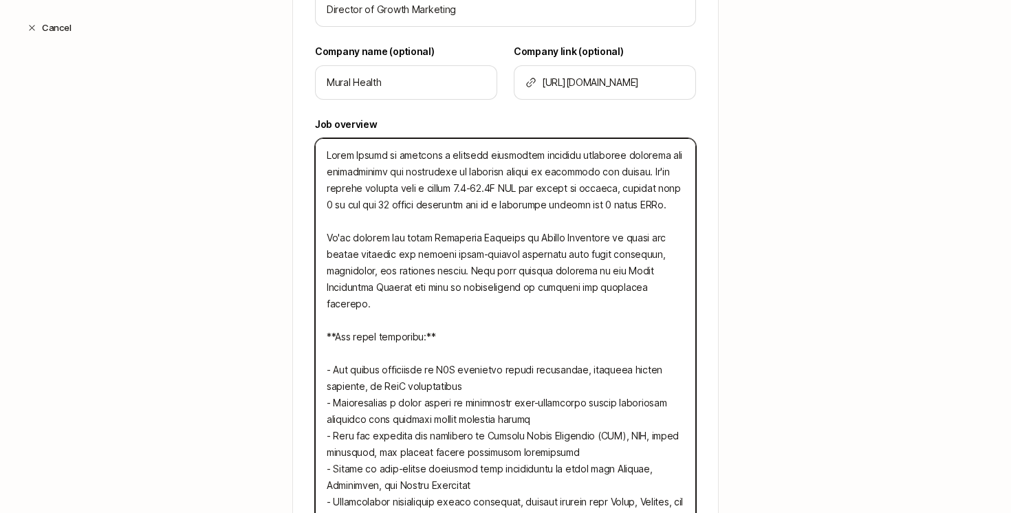
type textarea "Mural Health is building a clinical technology platform eliminate barriers for …"
type textarea "x"
type textarea "Mural Health is building a clinical technology platform eliminate barriers for …"
type textarea "x"
type textarea "Mural Health is building a clinical technology platform eliminate barriers for …"
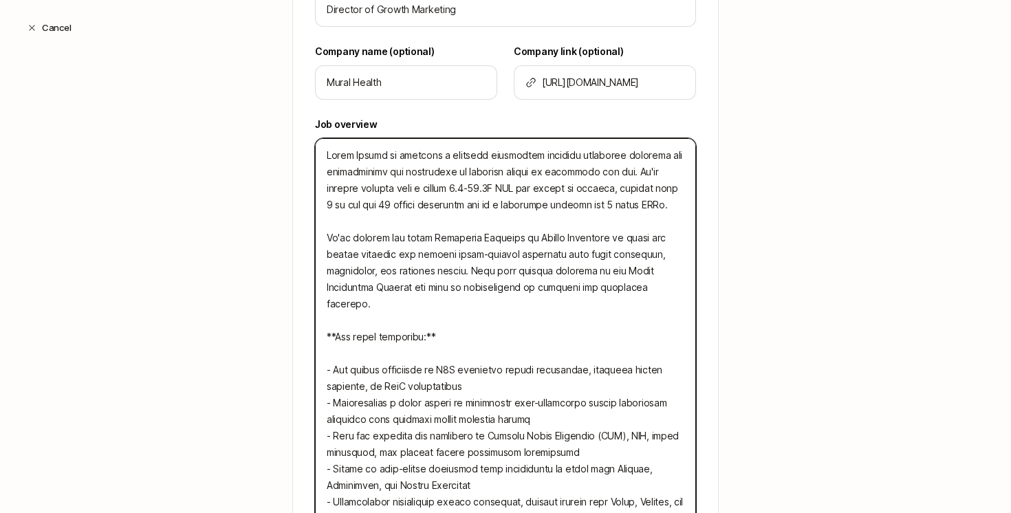
type textarea "x"
type textarea "Mural Health is building a clinical technology platform eliminate barriers for …"
type textarea "x"
type textarea "Mural Health is building a clinical technology platform eliminate barriers for …"
type textarea "x"
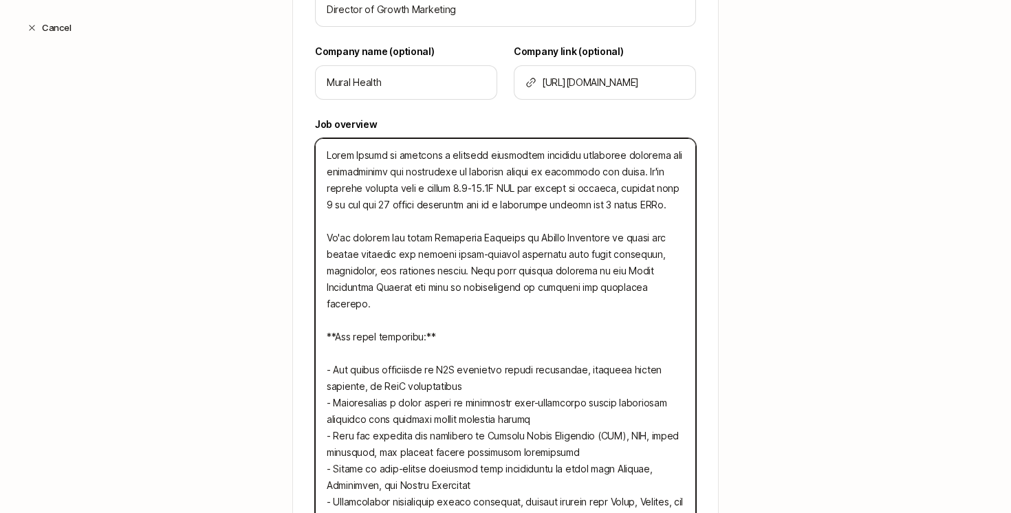
type textarea "Mural Health is building a clinical technology platform eliminate barriers for …"
type textarea "x"
type textarea "Mural Health is building a clinical technology platform eliminate barriers for …"
type textarea "x"
type textarea "Mural Health is building a clinical technology platform eliminate barriers for …"
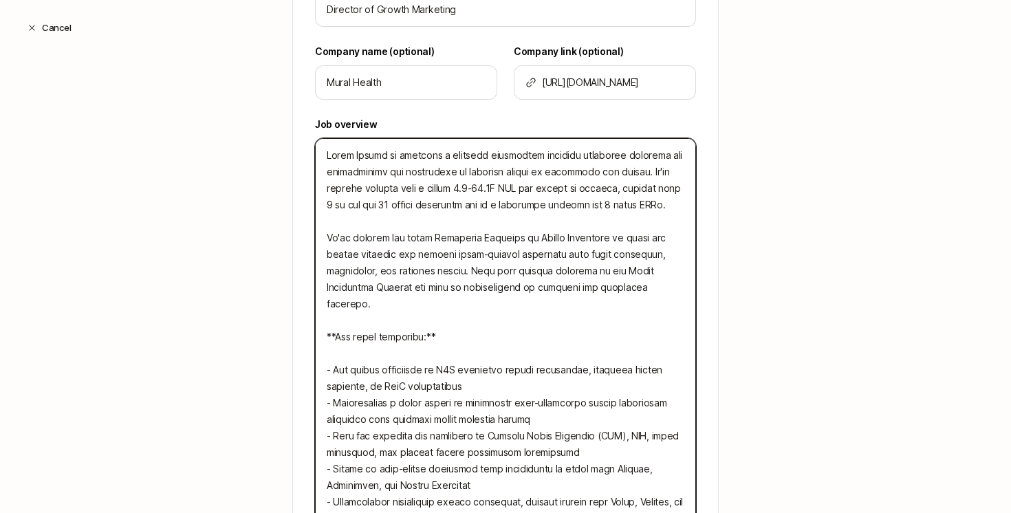
type textarea "x"
type textarea "Mural Health is building a clinical technology platform eliminate barriers for …"
type textarea "x"
type textarea "Mural Health is building a clinical technology platform eliminate barriers for …"
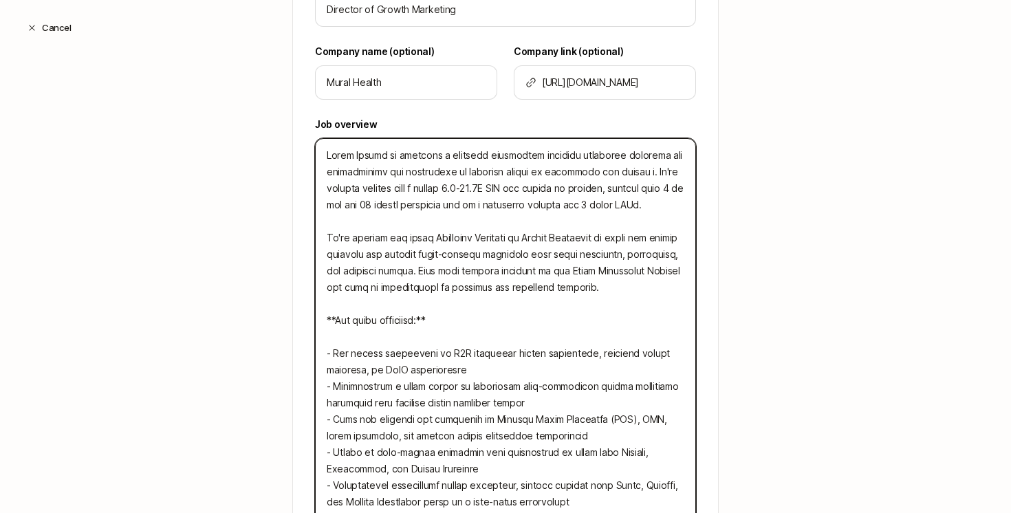
type textarea "x"
type textarea "Mural Health is building a clinical technology platform eliminate barriers for …"
type textarea "x"
type textarea "Mural Health is building a clinical technology platform eliminate barriers for …"
type textarea "x"
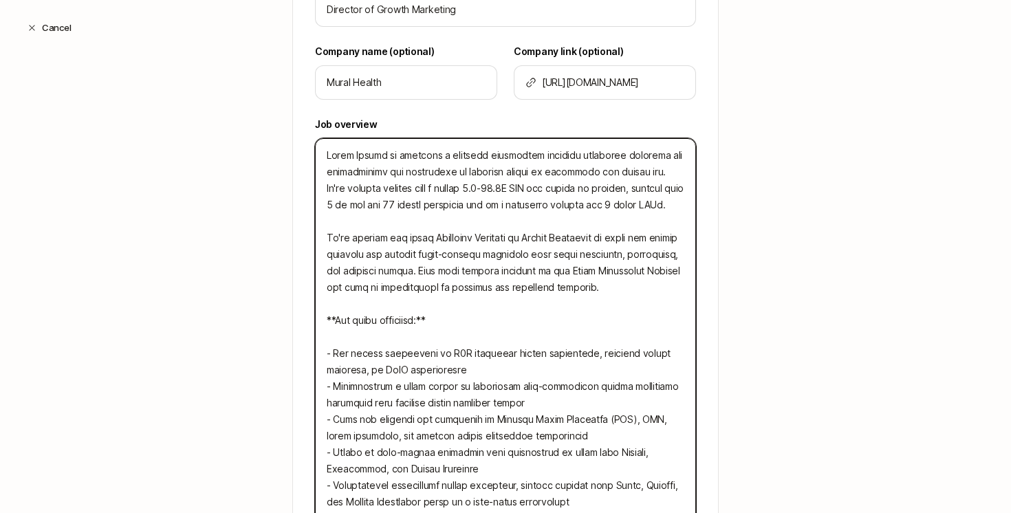
type textarea "Mural Health is building a clinical technology platform eliminate barriers for …"
type textarea "x"
type textarea "Mural Health is building a clinical technology platform eliminate barriers for …"
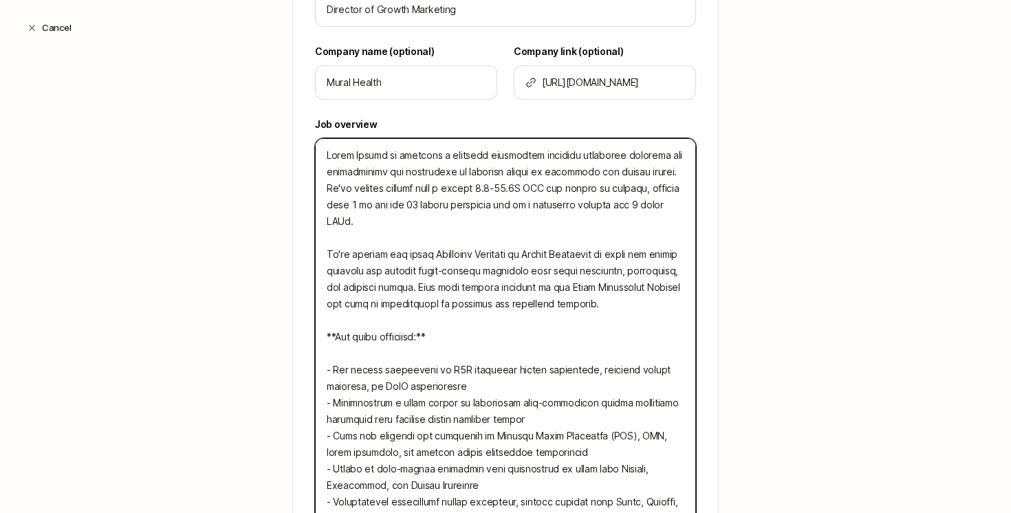
type textarea "x"
type textarea "Mural Health is building a clinical technology platform eliminate barriers for …"
type textarea "x"
type textarea "Mural Health is building a clinical technology platform eliminate barriers for …"
type textarea "x"
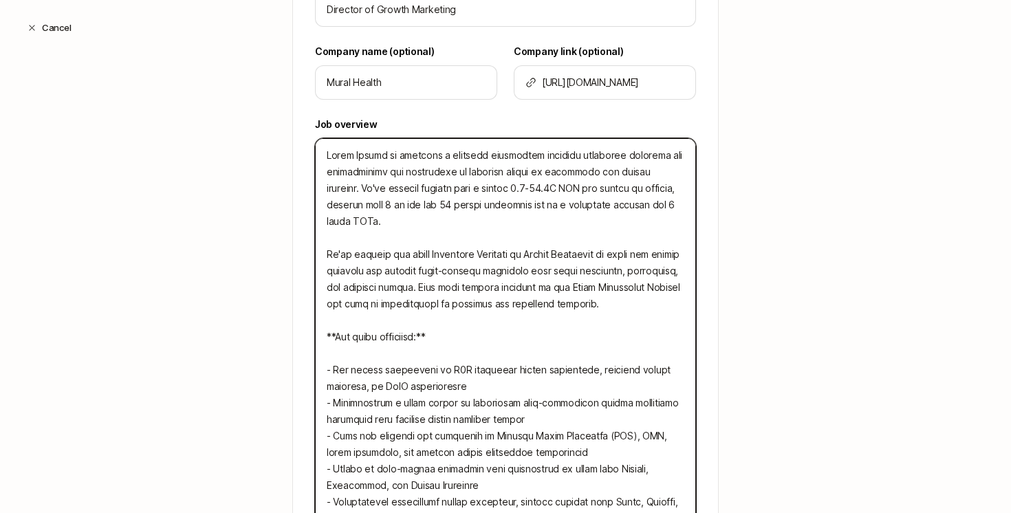
type textarea "Mural Health is building a clinical technology platform eliminate barriers for …"
type textarea "x"
type textarea "Mural Health is building a clinical technology platform eliminate barriers for …"
type textarea "x"
type textarea "Mural Health is building a clinical technology platform eliminate barriers for …"
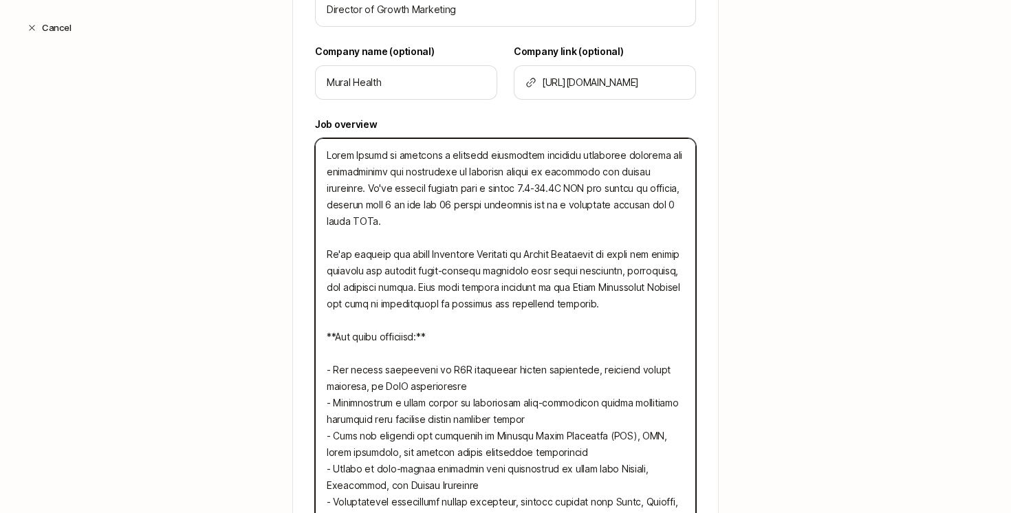
type textarea "x"
type textarea "Mural Health is building a clinical technology platform eliminate barriers for …"
type textarea "x"
type textarea "Mural Health is building a clinical technology platform eliminate barriers for …"
type textarea "x"
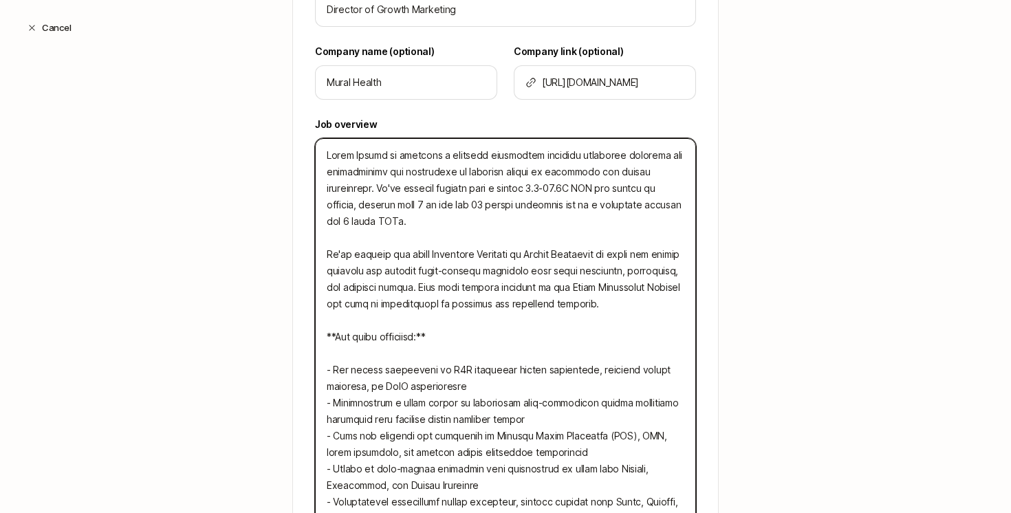
type textarea "Mural Health is building a clinical technology platform eliminate barriers for …"
type textarea "x"
type textarea "Mural Health is building a clinical technology platform eliminate barriers for …"
type textarea "x"
type textarea "Mural Health is building a clinical technology platform eliminate barriers for …"
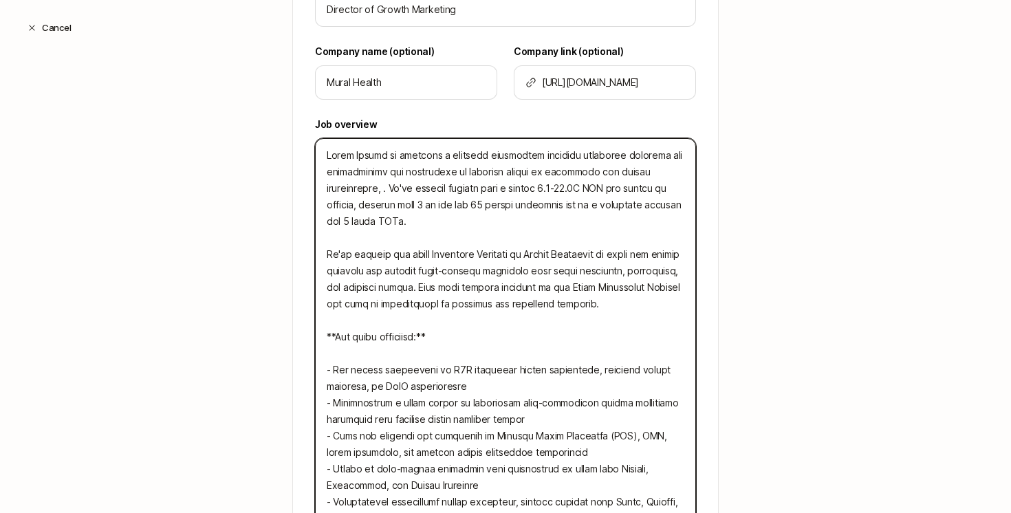
type textarea "x"
type textarea "Mural Health is building a clinical technology platform eliminate barriers for …"
type textarea "x"
paste textarea "participants and caregivers in clinical trials"
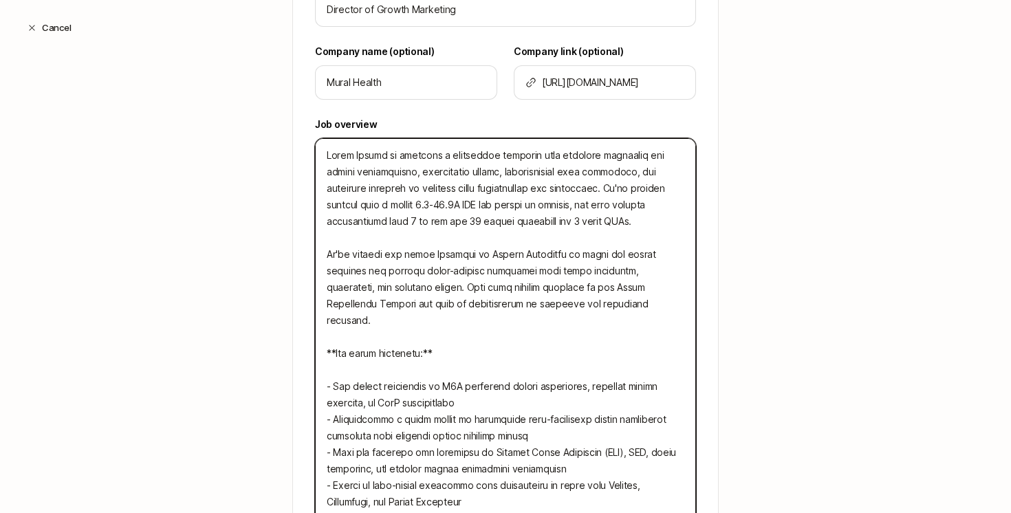
click at [570, 288] on textarea at bounding box center [505, 353] width 381 height 430
click at [570, 344] on textarea at bounding box center [505, 353] width 381 height 430
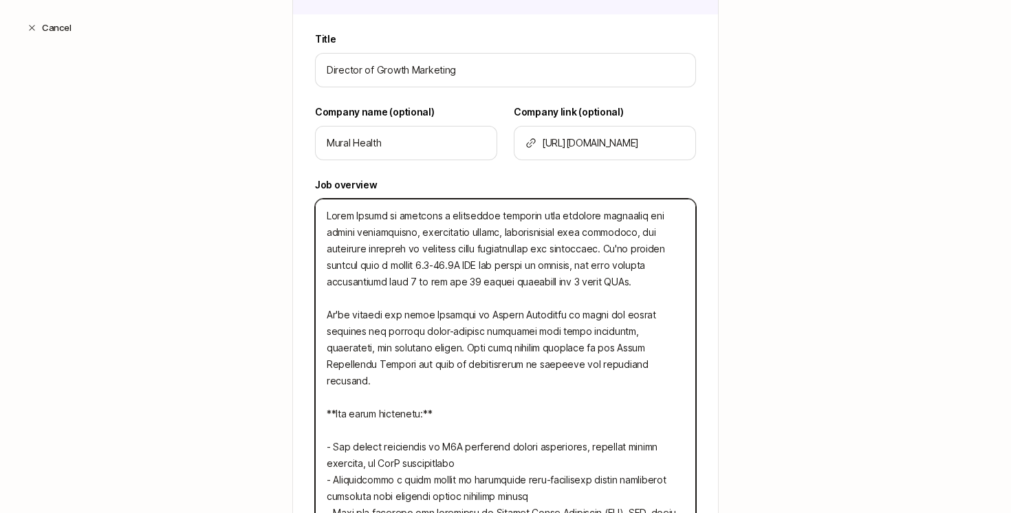
scroll to position [335, 0]
click at [583, 213] on textarea at bounding box center [505, 414] width 381 height 430
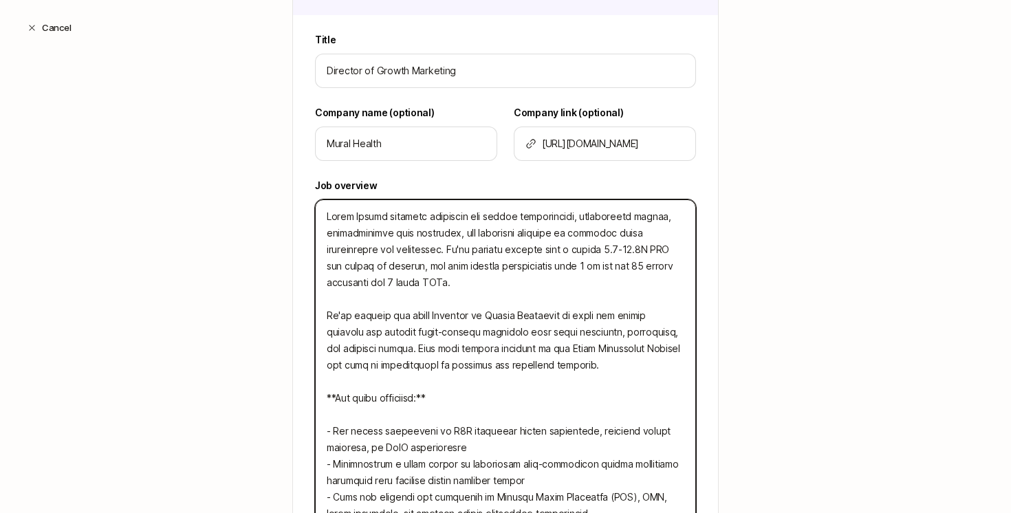
click at [384, 219] on textarea at bounding box center [505, 414] width 381 height 430
paste textarea "to clinical trial participants and caregivers"
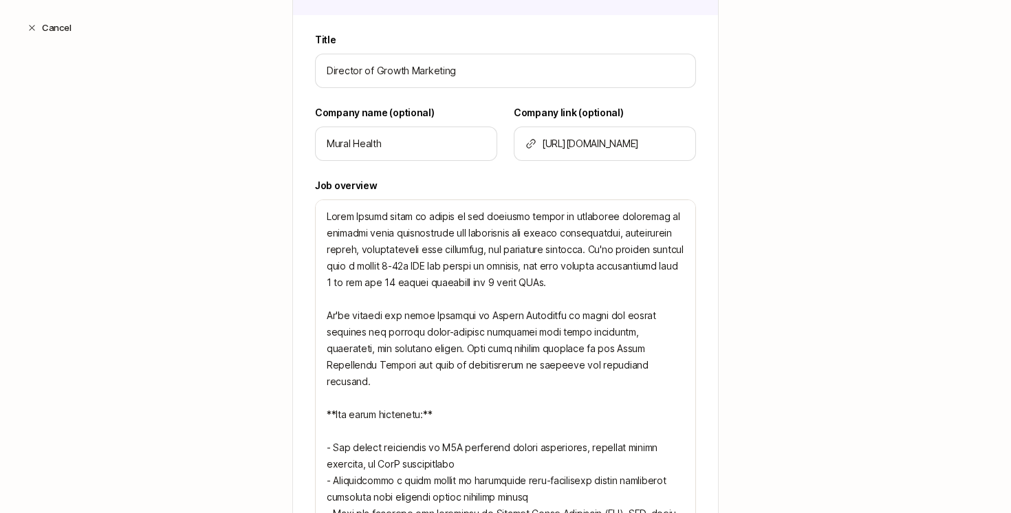
scroll to position [661, 0]
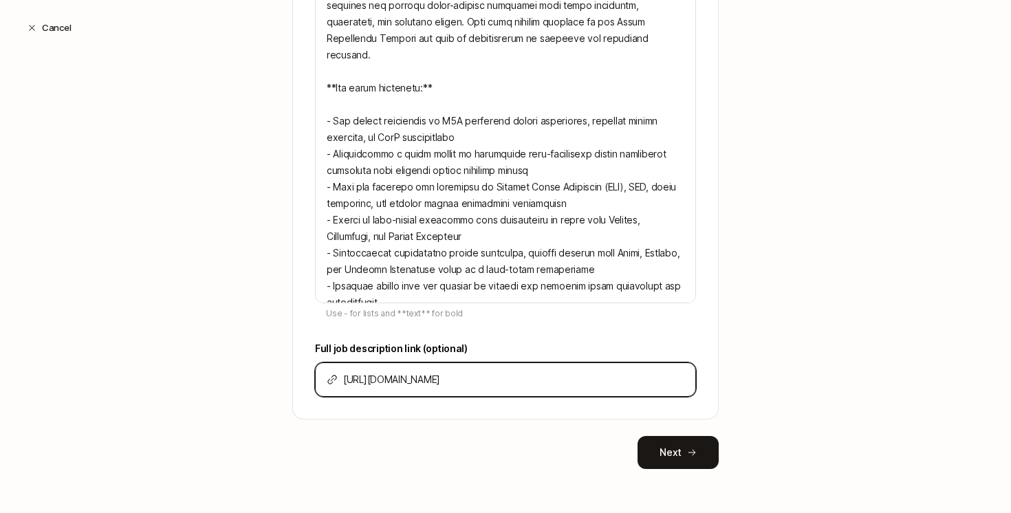
click at [455, 373] on input "[URL][DOMAIN_NAME]" at bounding box center [513, 379] width 341 height 17
click at [455, 381] on input "[URL][DOMAIN_NAME]" at bounding box center [513, 379] width 341 height 17
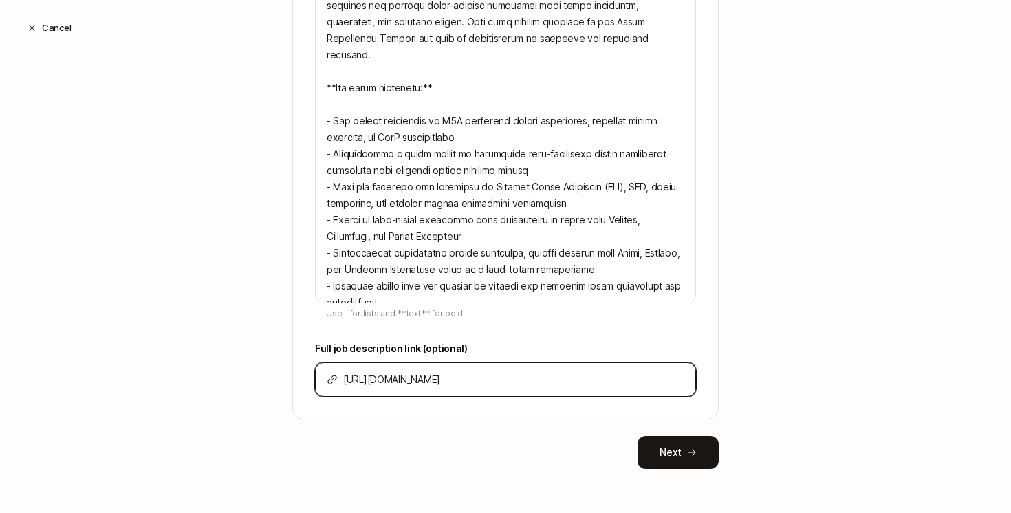
click at [455, 382] on input "[URL][DOMAIN_NAME]" at bounding box center [513, 379] width 341 height 17
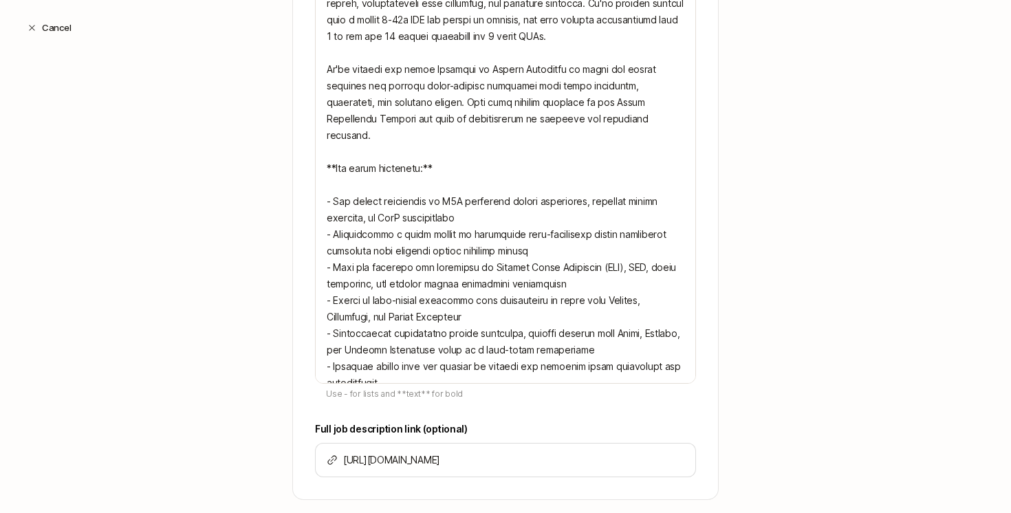
scroll to position [576, 0]
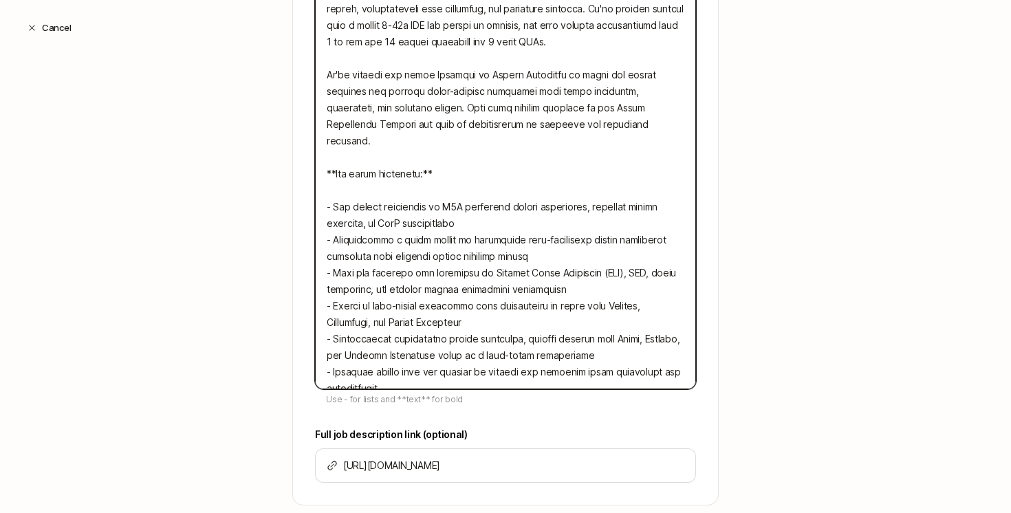
click at [571, 128] on textarea at bounding box center [505, 174] width 381 height 430
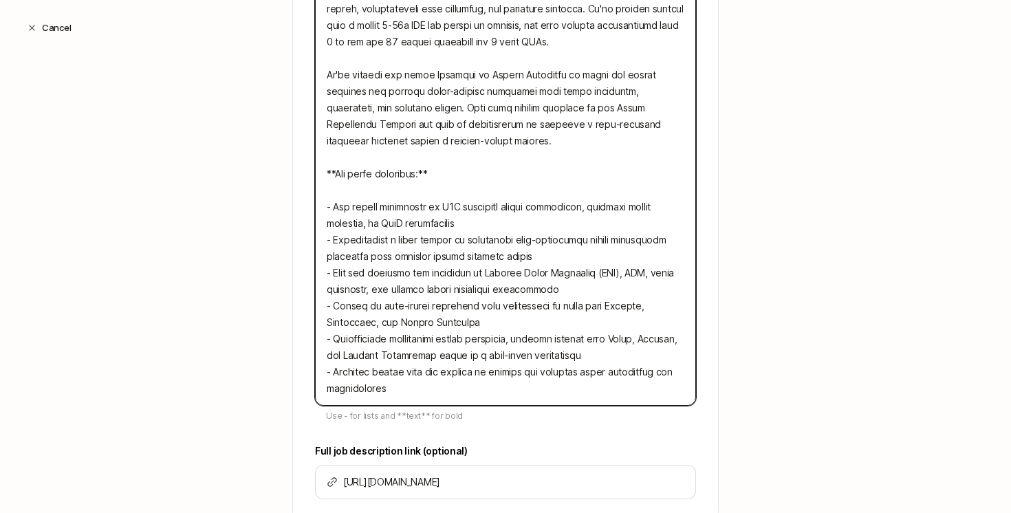
click at [487, 135] on textarea at bounding box center [505, 182] width 381 height 447
click at [485, 134] on textarea at bounding box center [505, 182] width 381 height 447
click at [393, 107] on textarea at bounding box center [505, 182] width 381 height 447
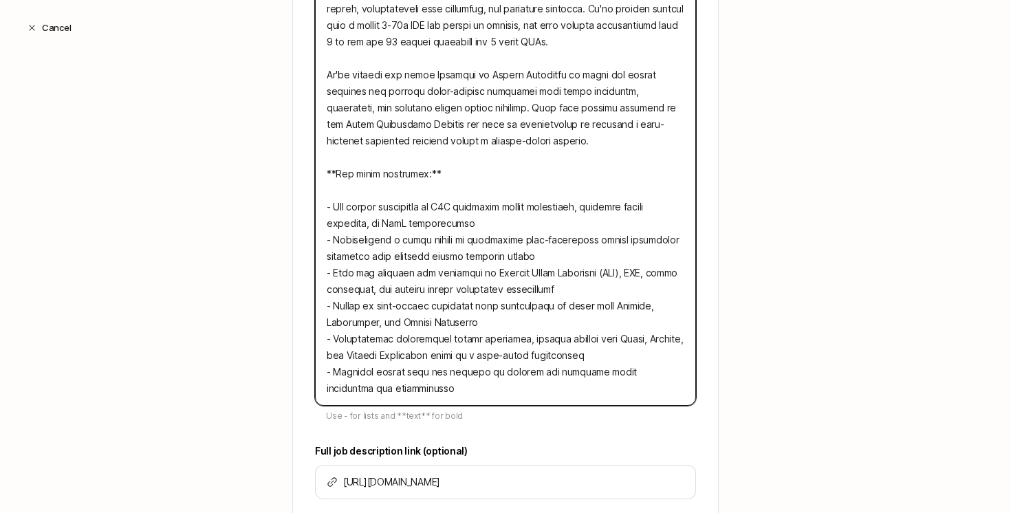
click at [510, 253] on textarea at bounding box center [505, 182] width 381 height 447
click at [505, 322] on textarea at bounding box center [505, 182] width 381 height 447
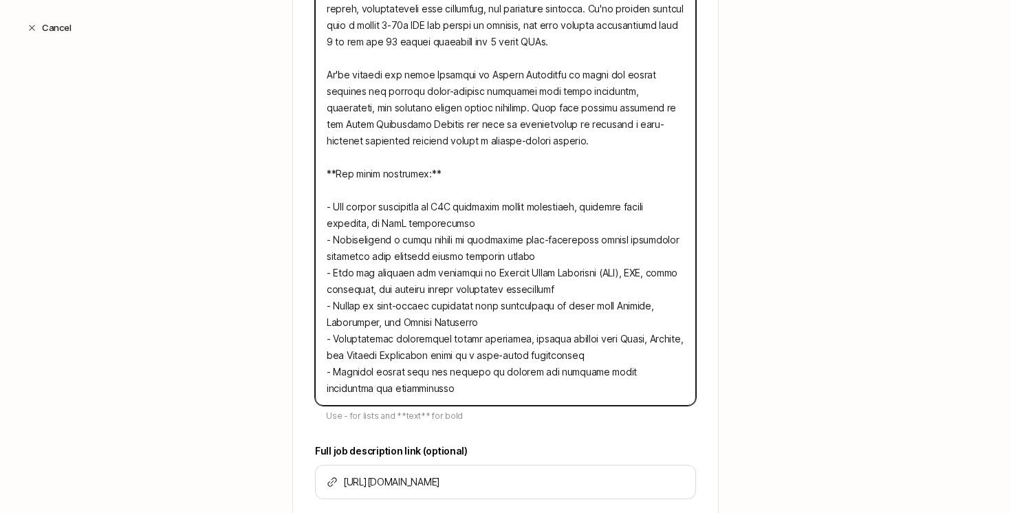
click at [505, 322] on textarea at bounding box center [505, 182] width 381 height 447
click at [519, 322] on textarea at bounding box center [505, 182] width 381 height 447
click at [526, 322] on textarea at bounding box center [505, 182] width 381 height 447
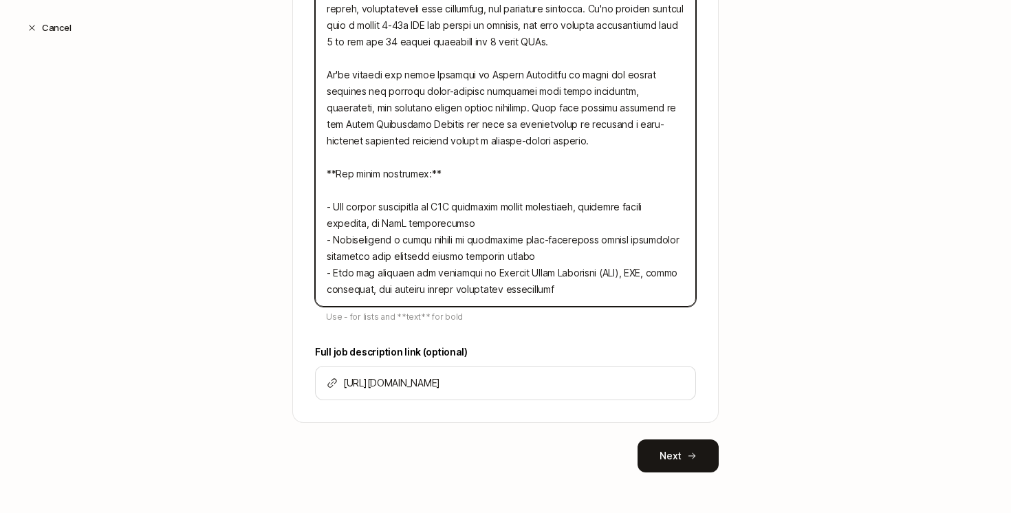
click at [616, 296] on textarea at bounding box center [505, 133] width 381 height 348
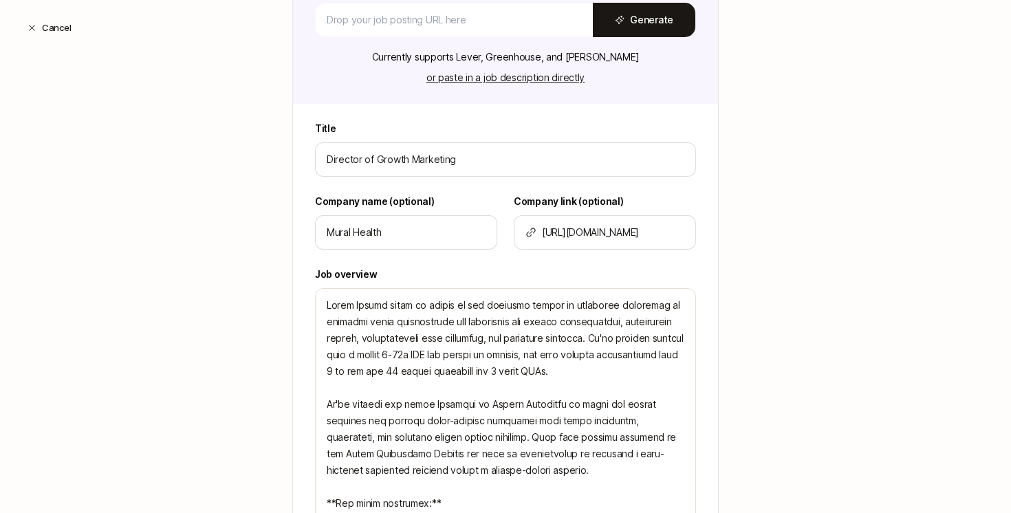
scroll to position [305, 0]
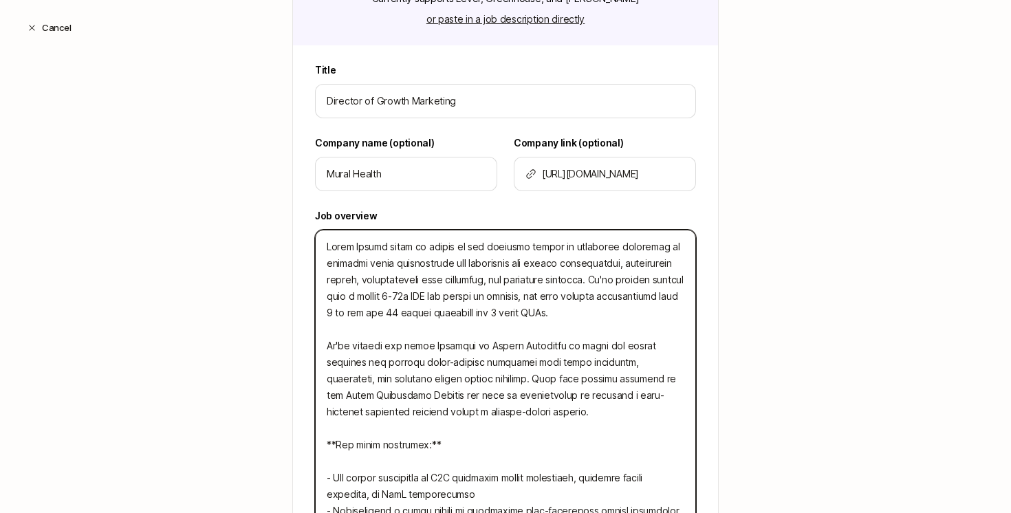
click at [497, 295] on textarea at bounding box center [505, 420] width 381 height 381
click at [565, 307] on textarea at bounding box center [505, 420] width 381 height 381
click at [641, 318] on textarea at bounding box center [505, 420] width 381 height 381
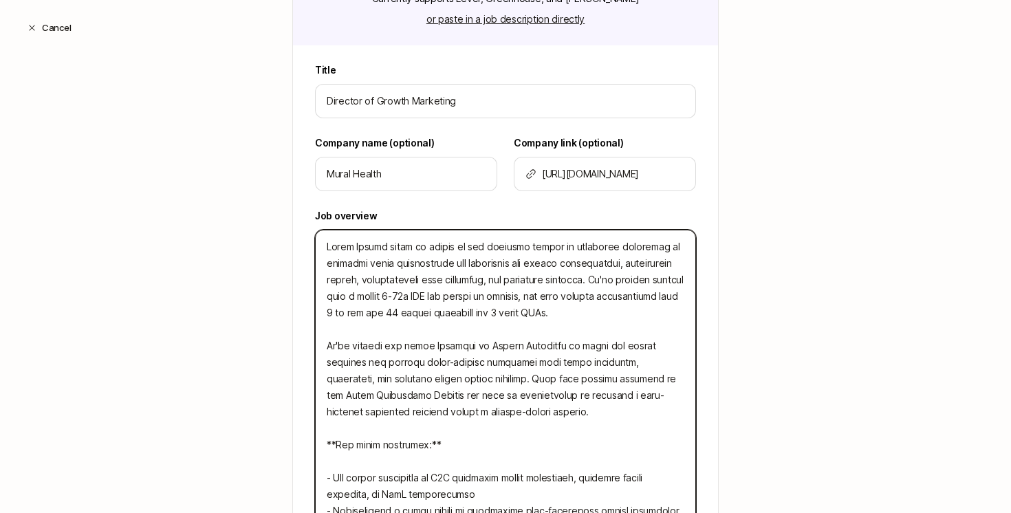
click at [641, 318] on textarea at bounding box center [505, 420] width 381 height 381
click at [656, 318] on textarea at bounding box center [505, 420] width 381 height 381
click at [491, 247] on textarea at bounding box center [505, 420] width 381 height 381
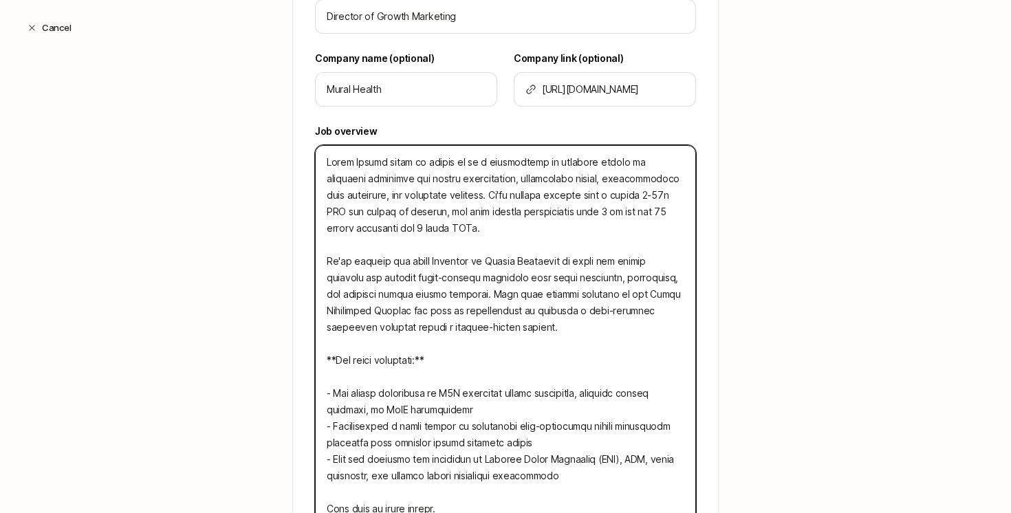
scroll to position [413, 0]
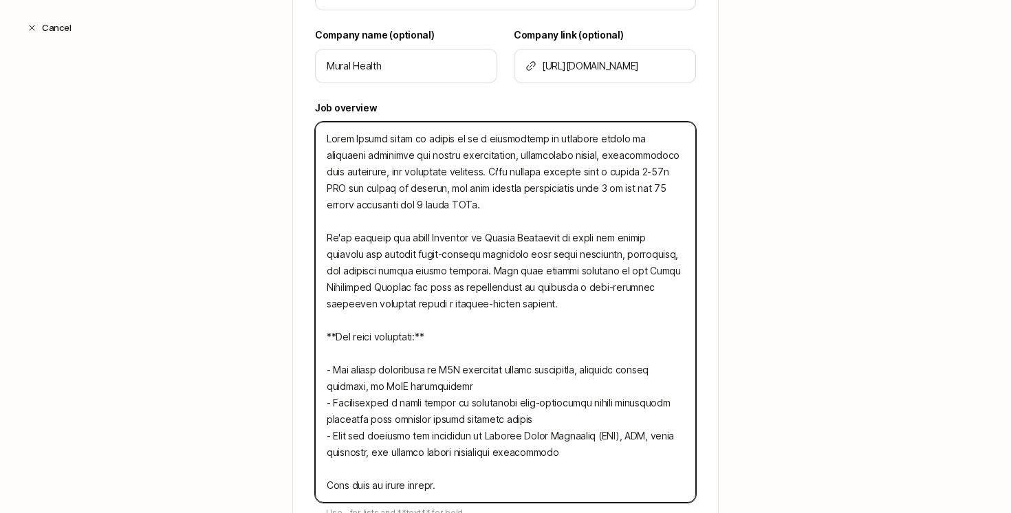
click at [547, 301] on textarea at bounding box center [505, 312] width 381 height 381
click at [565, 306] on textarea at bounding box center [505, 312] width 381 height 381
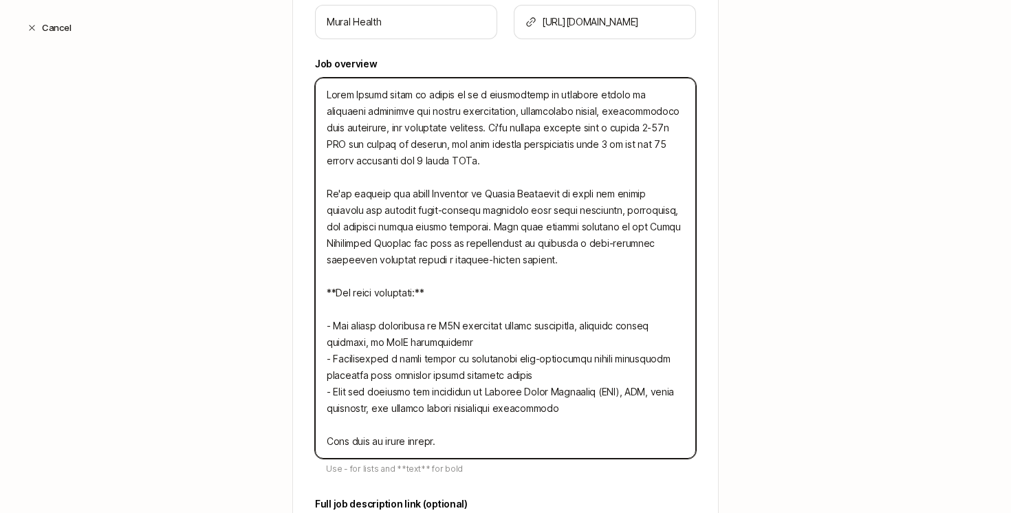
scroll to position [465, 0]
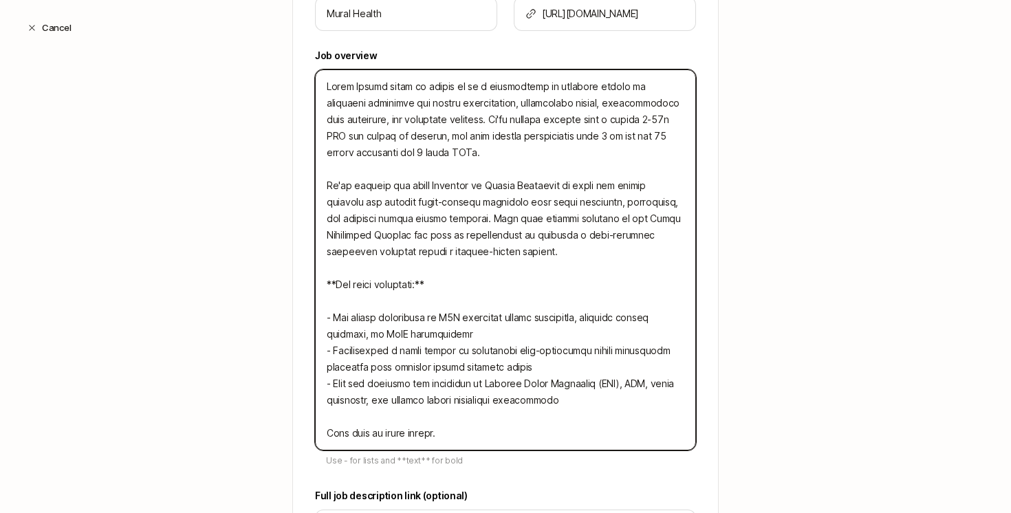
click at [526, 329] on textarea at bounding box center [505, 259] width 381 height 381
click at [589, 369] on textarea at bounding box center [505, 259] width 381 height 381
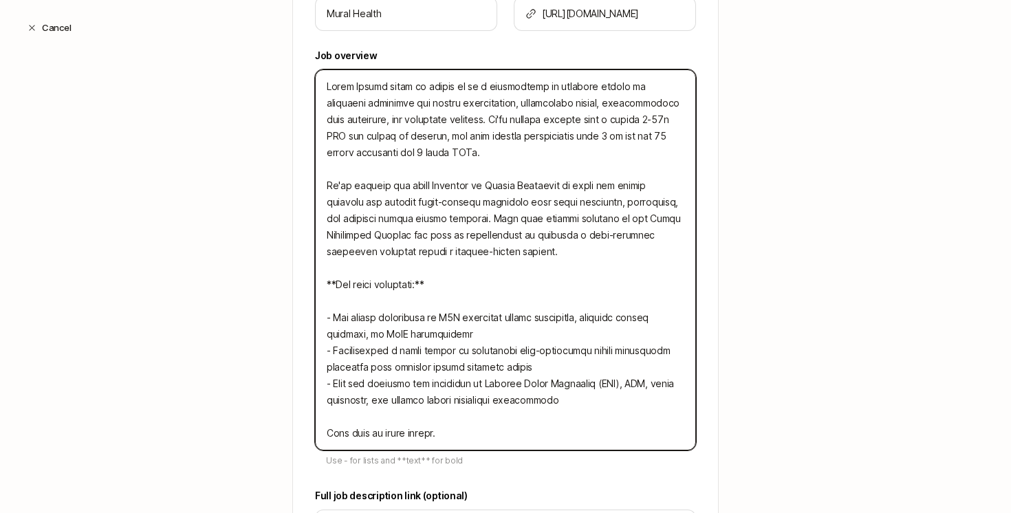
click at [589, 369] on textarea at bounding box center [505, 259] width 381 height 381
click at [629, 395] on textarea at bounding box center [505, 259] width 381 height 381
click at [635, 364] on textarea at bounding box center [505, 259] width 381 height 381
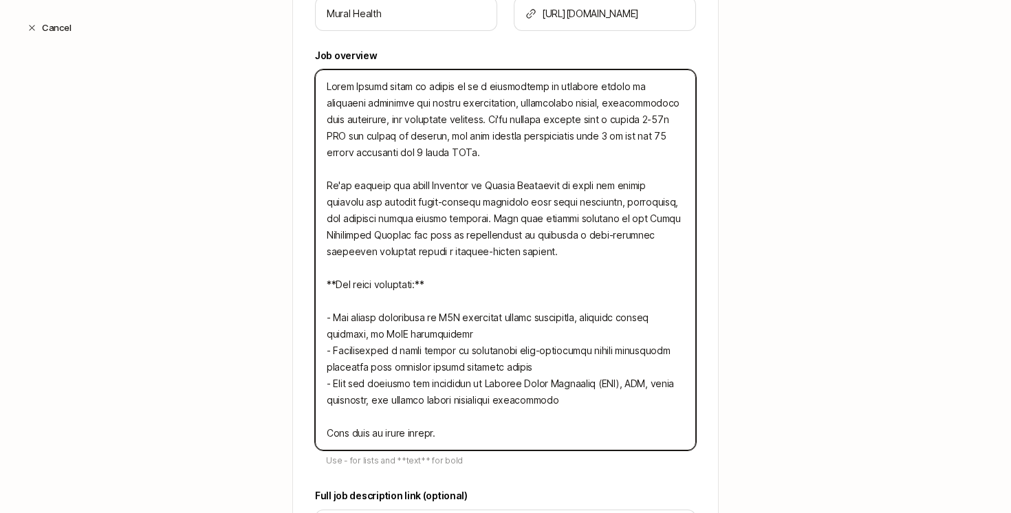
click at [635, 364] on textarea at bounding box center [505, 259] width 381 height 381
click at [641, 399] on textarea at bounding box center [505, 259] width 381 height 381
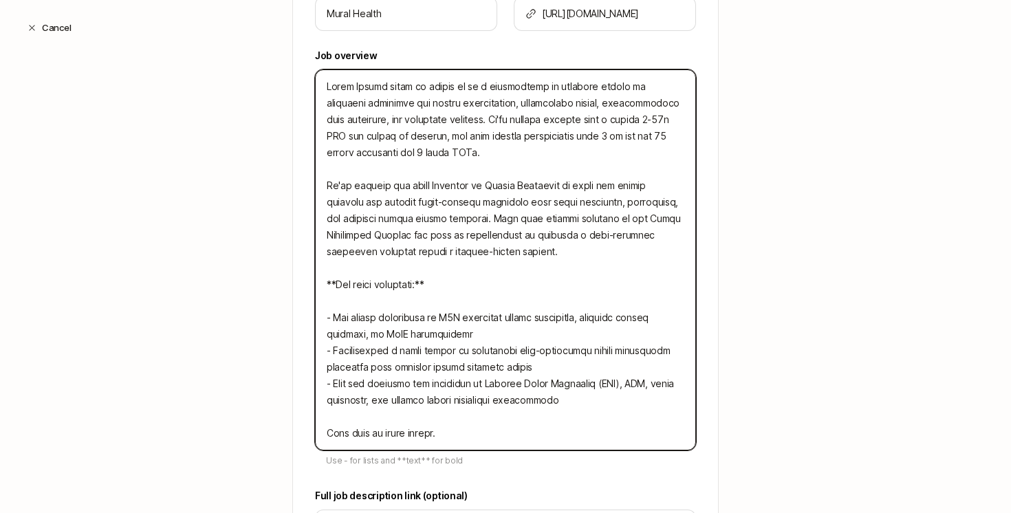
click at [582, 364] on textarea at bounding box center [505, 259] width 381 height 381
click at [630, 396] on textarea at bounding box center [505, 259] width 381 height 381
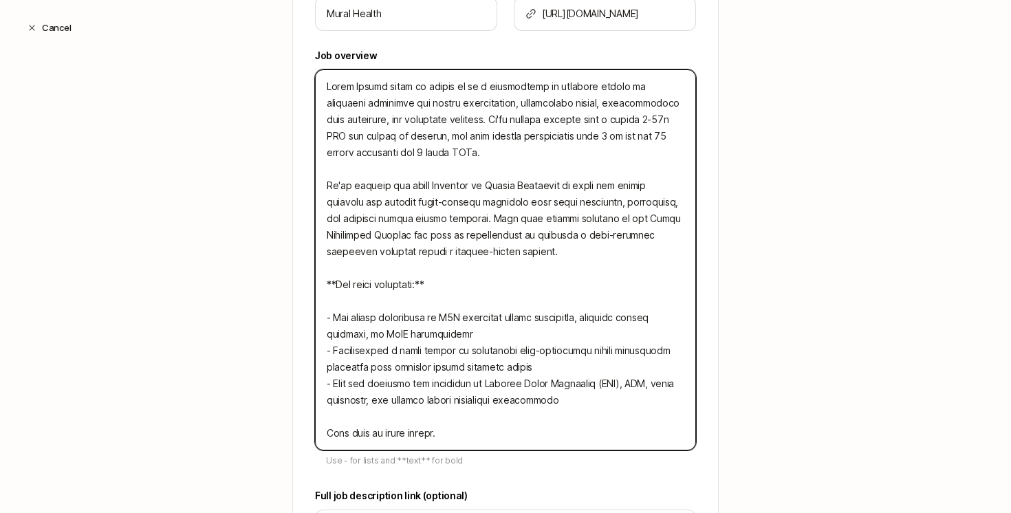
click at [639, 402] on textarea at bounding box center [505, 259] width 381 height 381
click at [380, 401] on textarea at bounding box center [505, 259] width 381 height 381
click at [439, 401] on textarea at bounding box center [505, 259] width 381 height 381
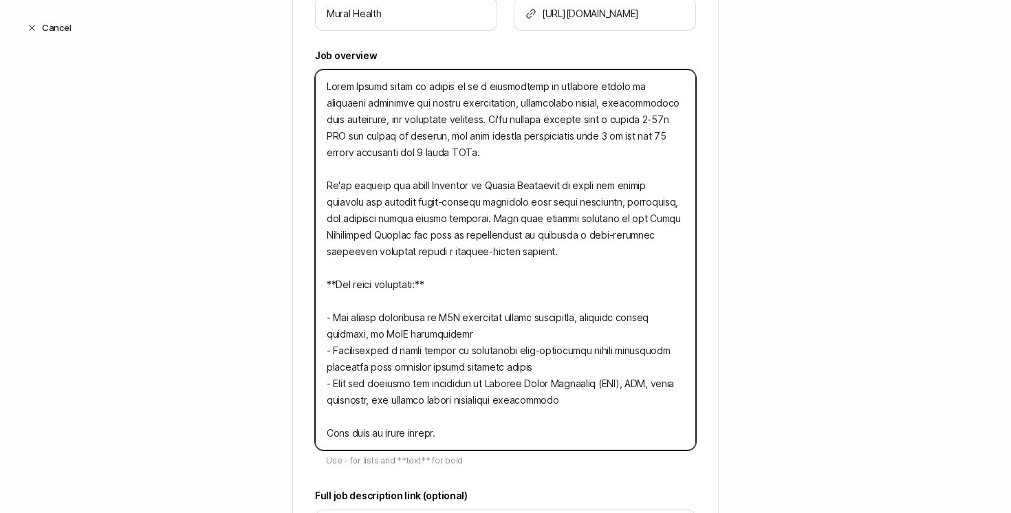
click at [439, 401] on textarea at bounding box center [505, 259] width 381 height 381
click at [496, 396] on textarea at bounding box center [505, 259] width 381 height 381
click at [593, 390] on textarea at bounding box center [505, 259] width 381 height 381
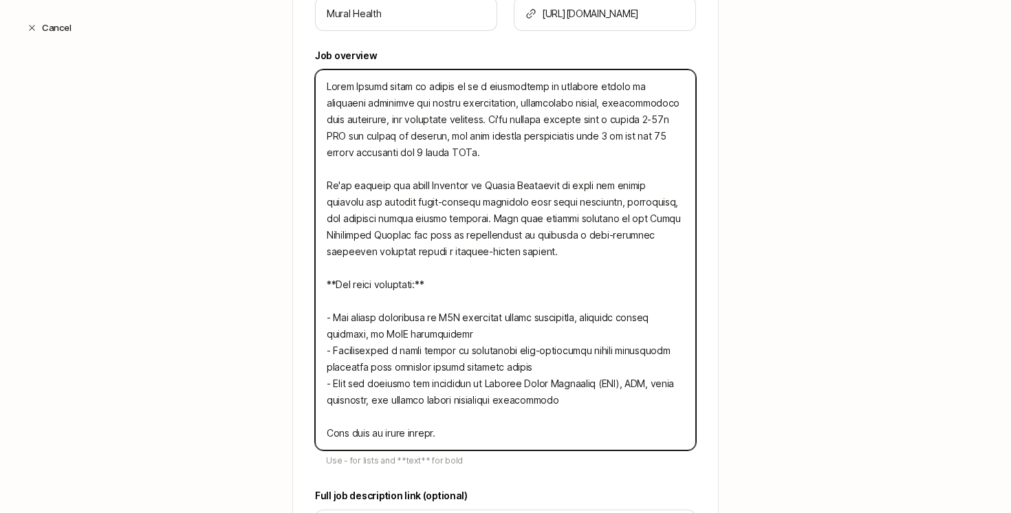
click at [593, 390] on textarea at bounding box center [505, 259] width 381 height 381
click at [618, 396] on textarea at bounding box center [505, 259] width 381 height 381
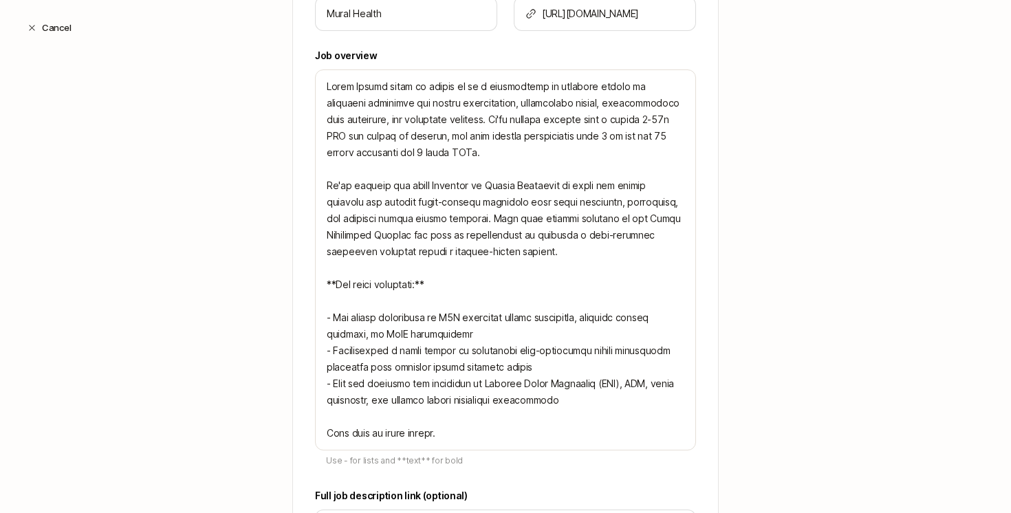
click at [176, 212] on div "Create a Search Step 1 / 3 Tell us some basics about your Search Have an existi…" at bounding box center [505, 133] width 1011 height 1053
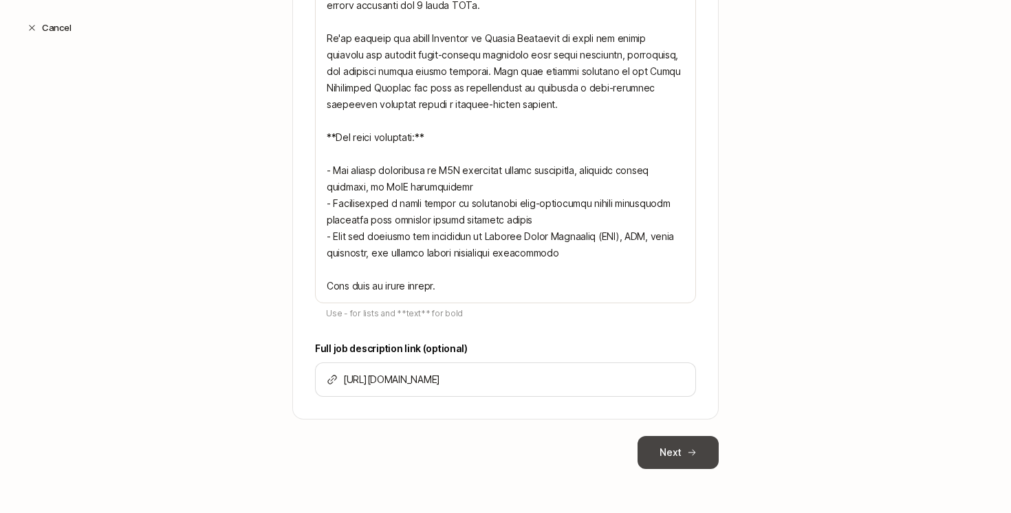
click at [686, 445] on button "Next" at bounding box center [677, 452] width 81 height 33
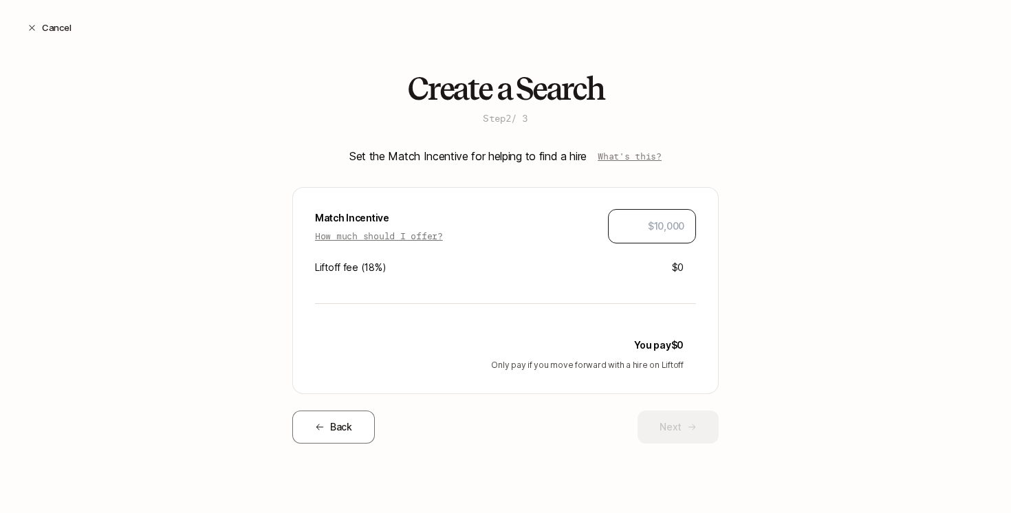
click at [646, 237] on div at bounding box center [652, 226] width 88 height 34
click at [645, 232] on input "text" at bounding box center [652, 226] width 65 height 17
click at [686, 430] on button "Next" at bounding box center [677, 426] width 81 height 33
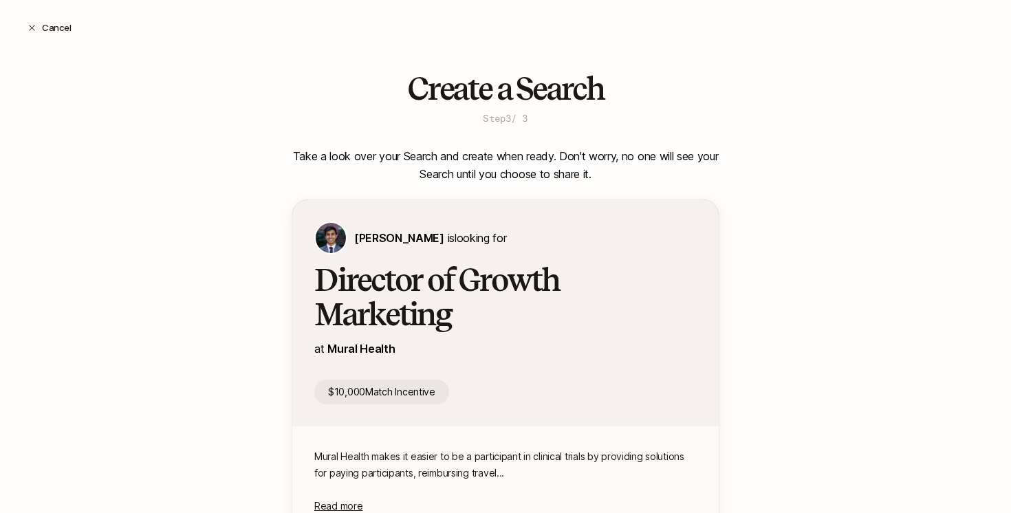
scroll to position [190, 0]
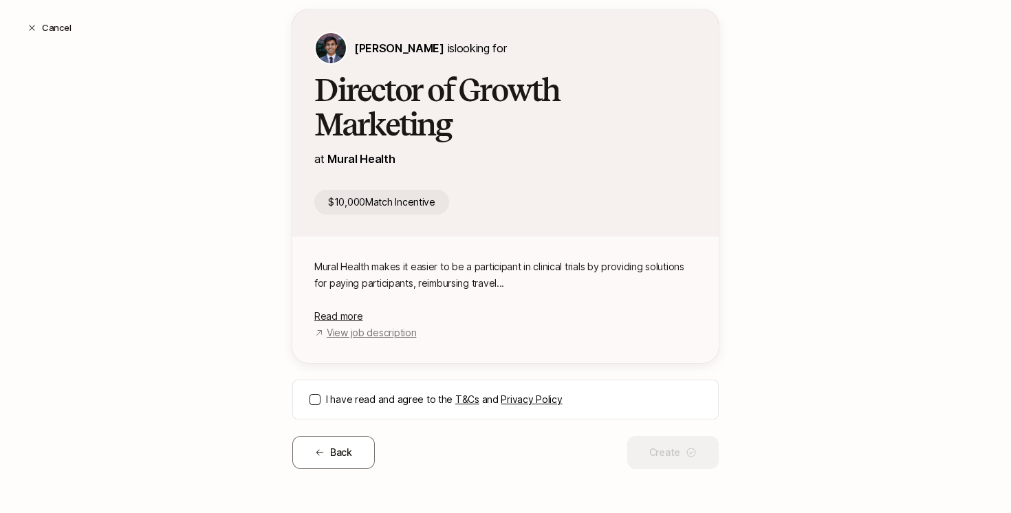
click at [370, 404] on label "I have read and agree to the T&Cs and Privacy Policy" at bounding box center [513, 399] width 375 height 17
click at [320, 404] on button "I have read and agree to the T&Cs and Privacy Policy" at bounding box center [314, 399] width 11 height 11
click at [682, 452] on button "Create" at bounding box center [672, 452] width 91 height 33
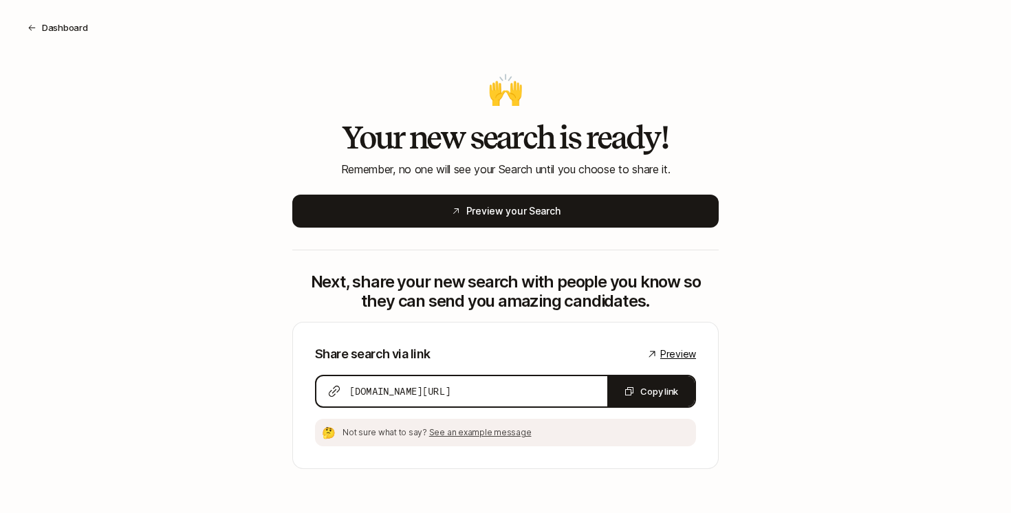
scroll to position [5, 0]
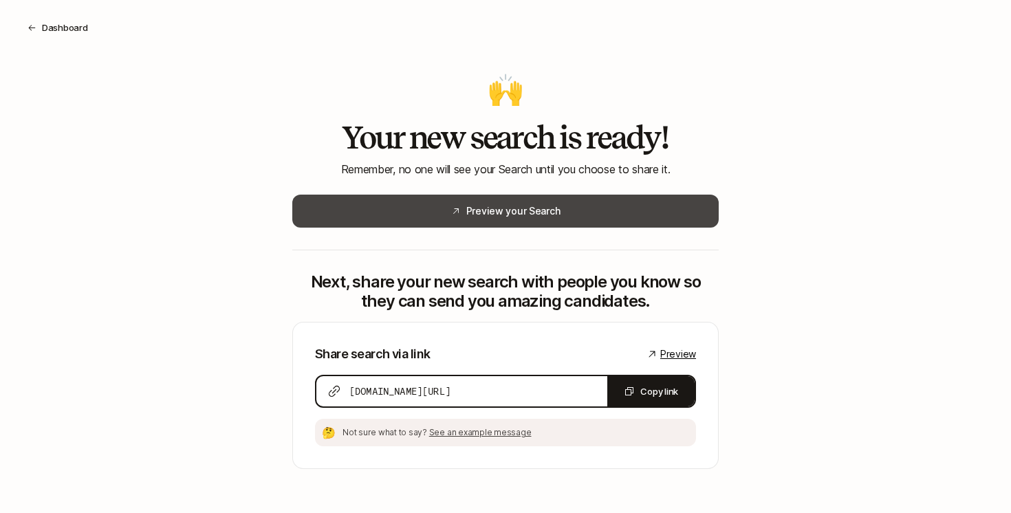
click at [475, 219] on button "Preview your Search" at bounding box center [505, 211] width 426 height 33
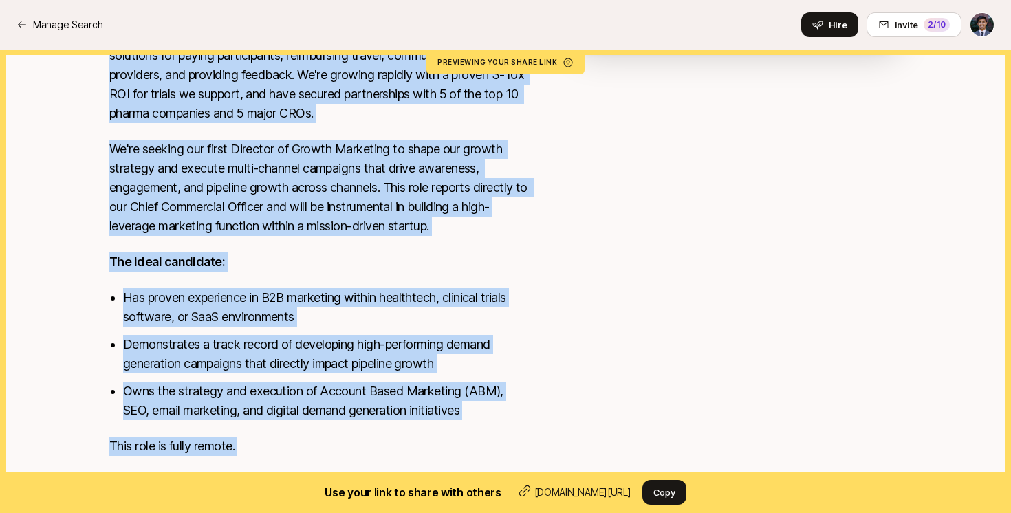
scroll to position [362, 0]
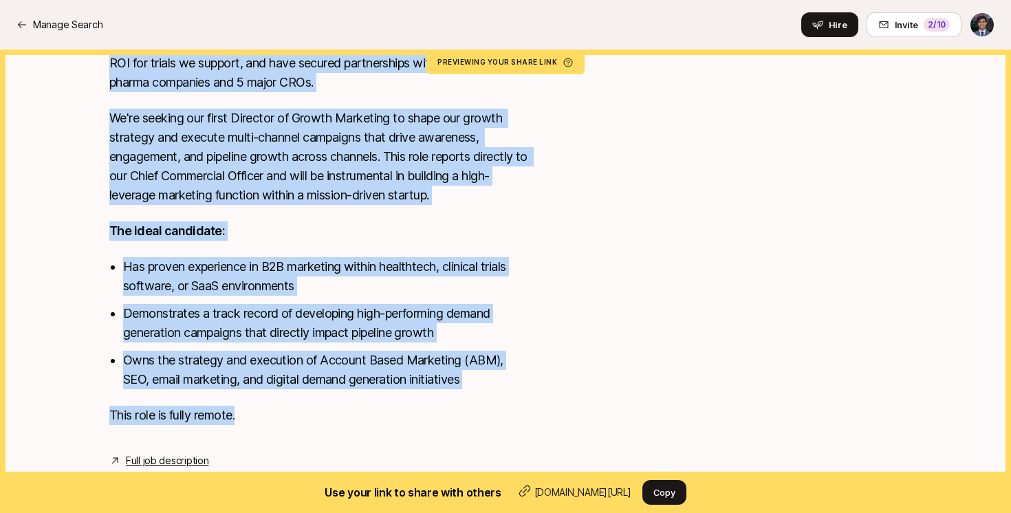
drag, startPoint x: 97, startPoint y: 176, endPoint x: 263, endPoint y: 414, distance: 290.3
click at [263, 414] on div "Mural Health makes it easier to be a participant in clinical trials by providin…" at bounding box center [505, 232] width 825 height 473
copy div "Mural Health makes it easier to be a participant in clinical trials by providin…"
click at [263, 414] on p "This role is fully remote." at bounding box center [318, 415] width 418 height 19
